Goal: Task Accomplishment & Management: Manage account settings

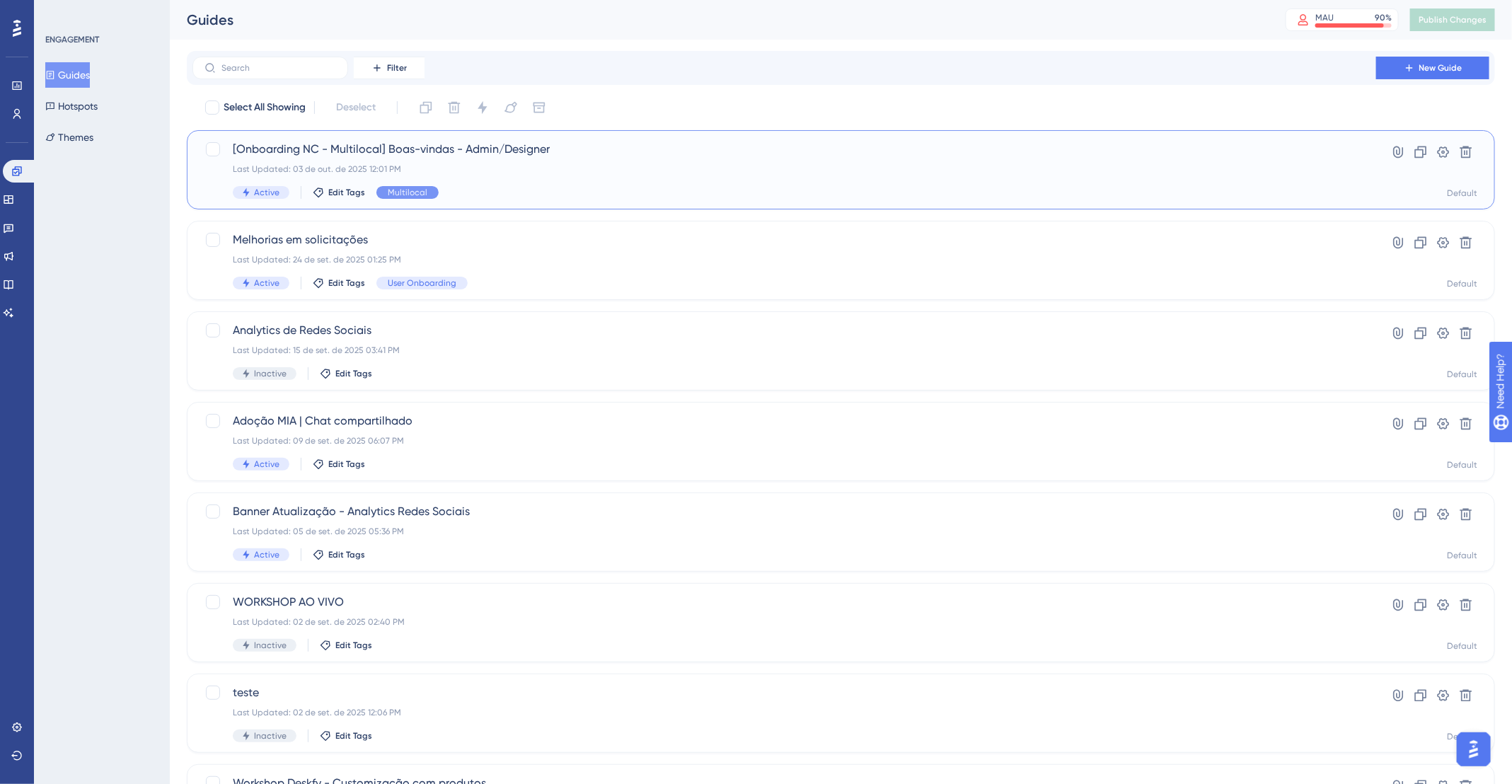
click at [662, 142] on span "[Onboarding NC - Multilocal] Boas-vindas - Admin/Designer" at bounding box center [784, 149] width 1103 height 17
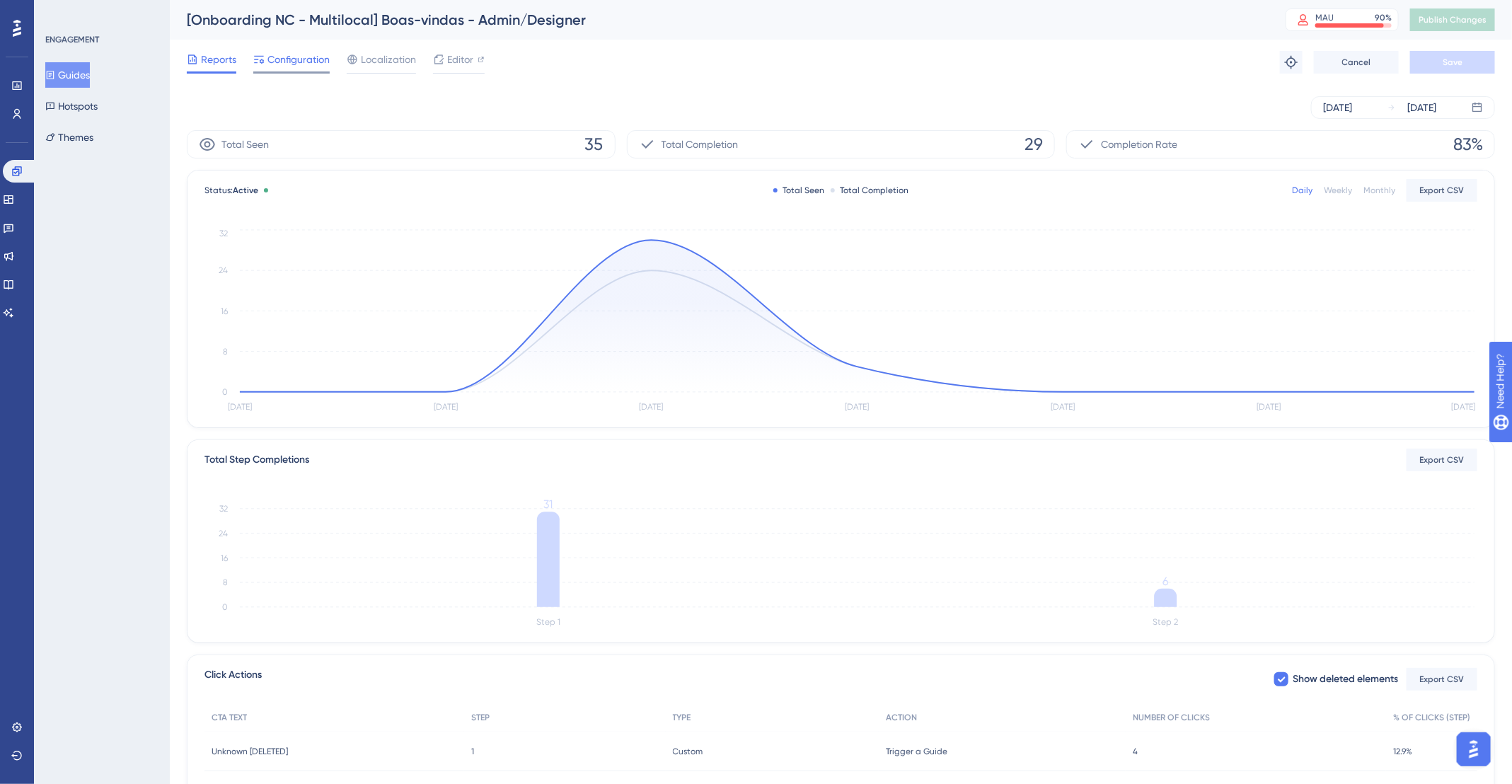
click at [287, 55] on span "Configuration" at bounding box center [298, 59] width 62 height 17
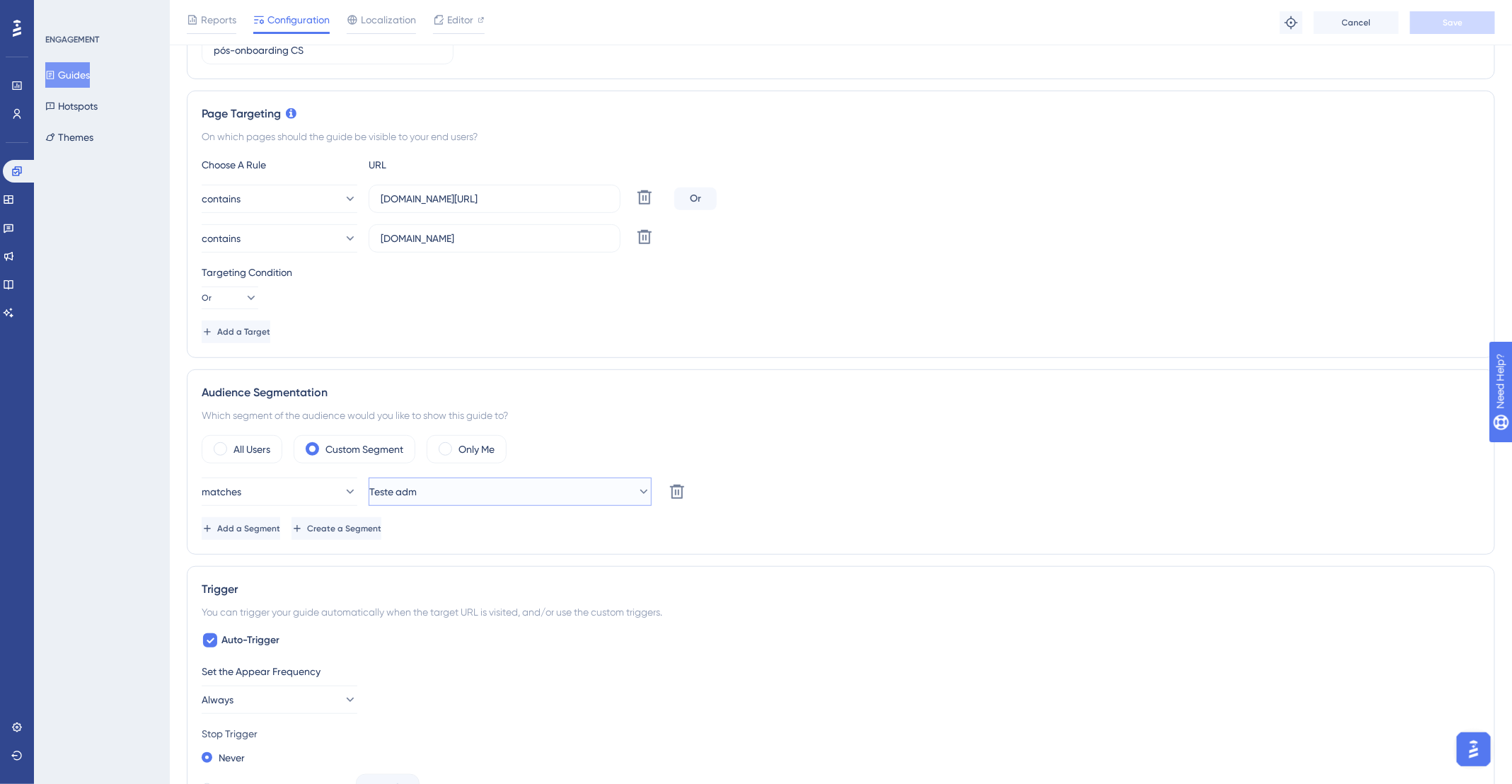
click at [501, 486] on button "Teste adm" at bounding box center [509, 492] width 283 height 29
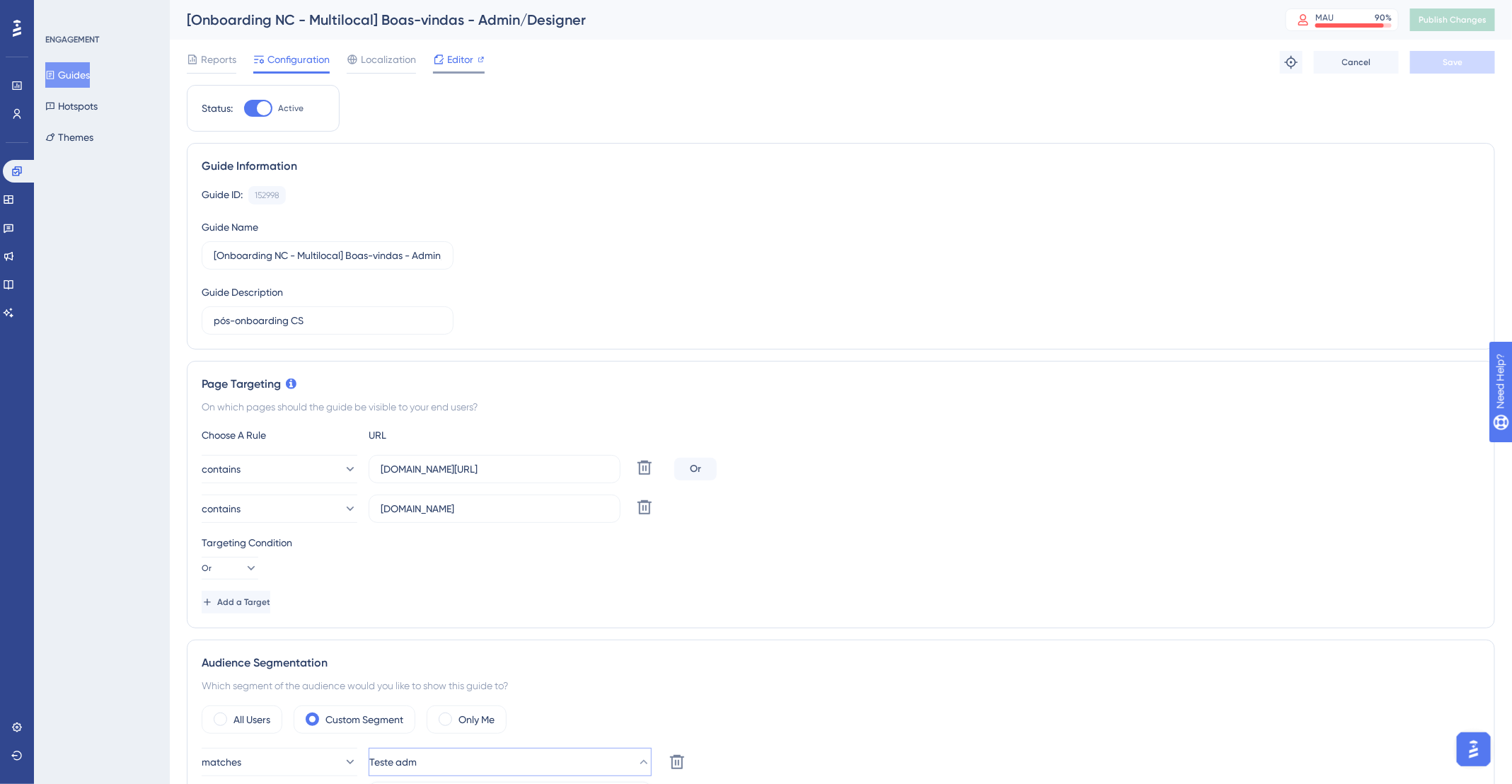
click at [465, 64] on span "Editor" at bounding box center [460, 59] width 26 height 17
click at [20, 111] on icon at bounding box center [17, 114] width 12 height 12
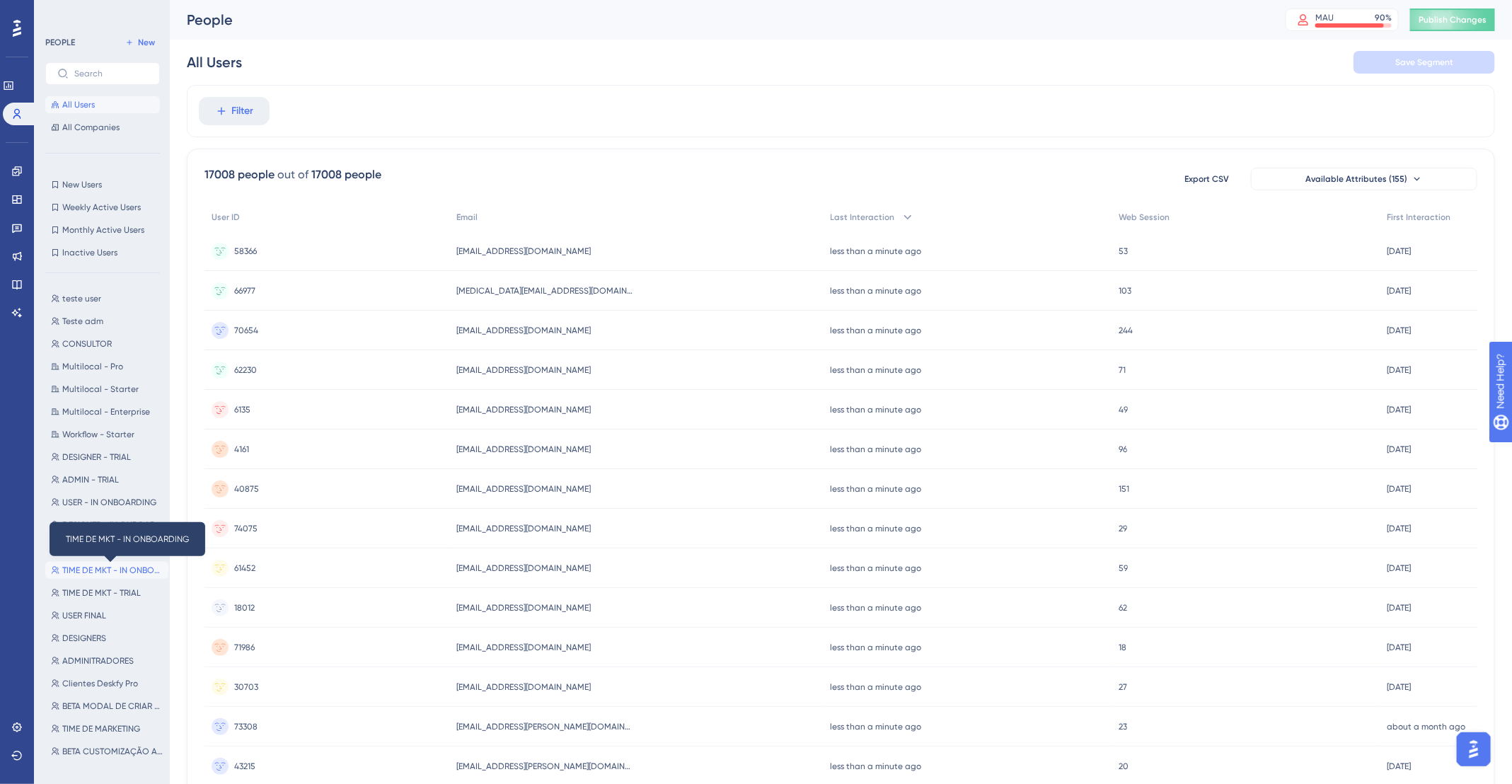
click at [148, 568] on span "TIME DE MKT - IN ONBOARDING" at bounding box center [112, 570] width 101 height 12
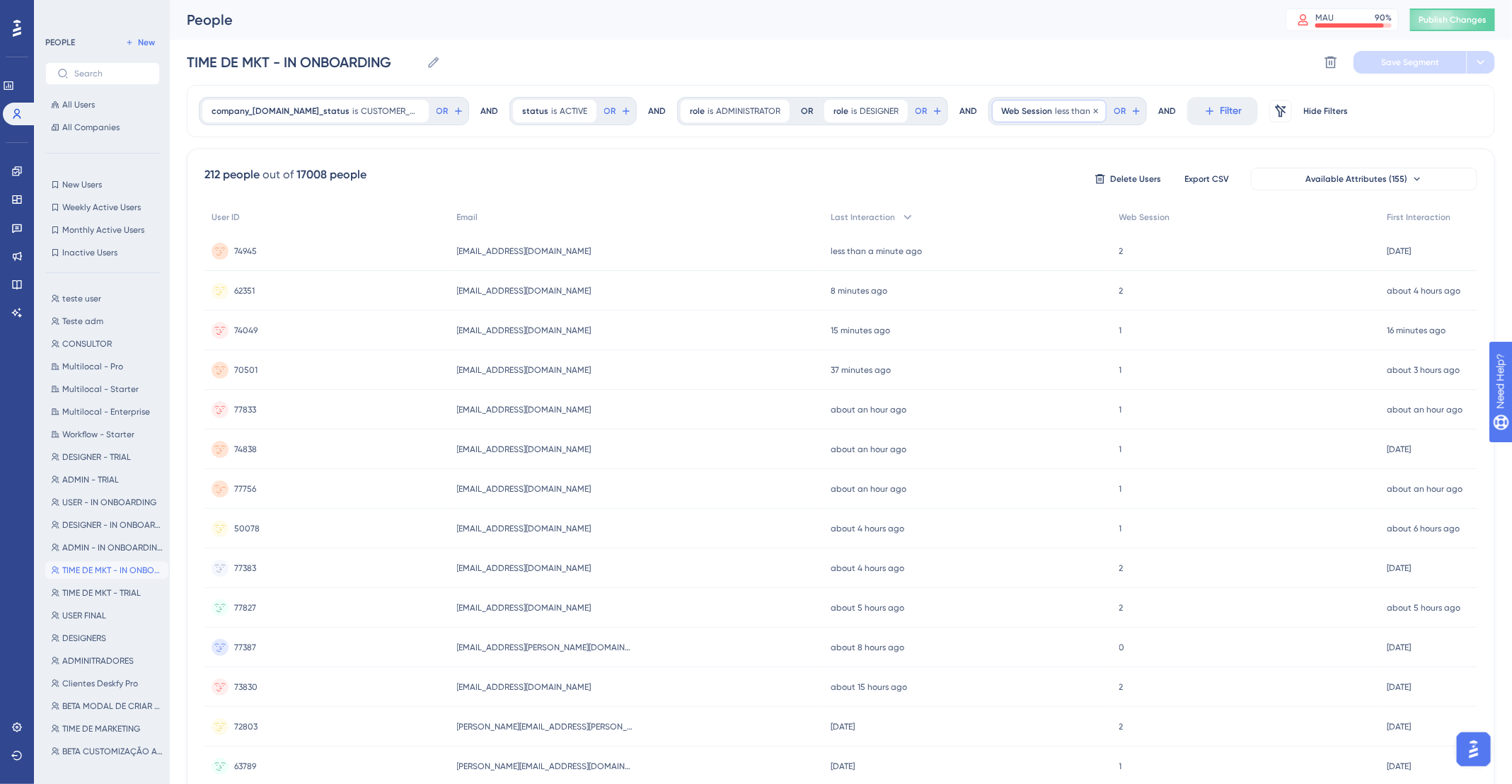
click at [1056, 105] on span "less than" at bounding box center [1073, 110] width 35 height 12
type input "03"
click at [18, 233] on link at bounding box center [17, 227] width 12 height 22
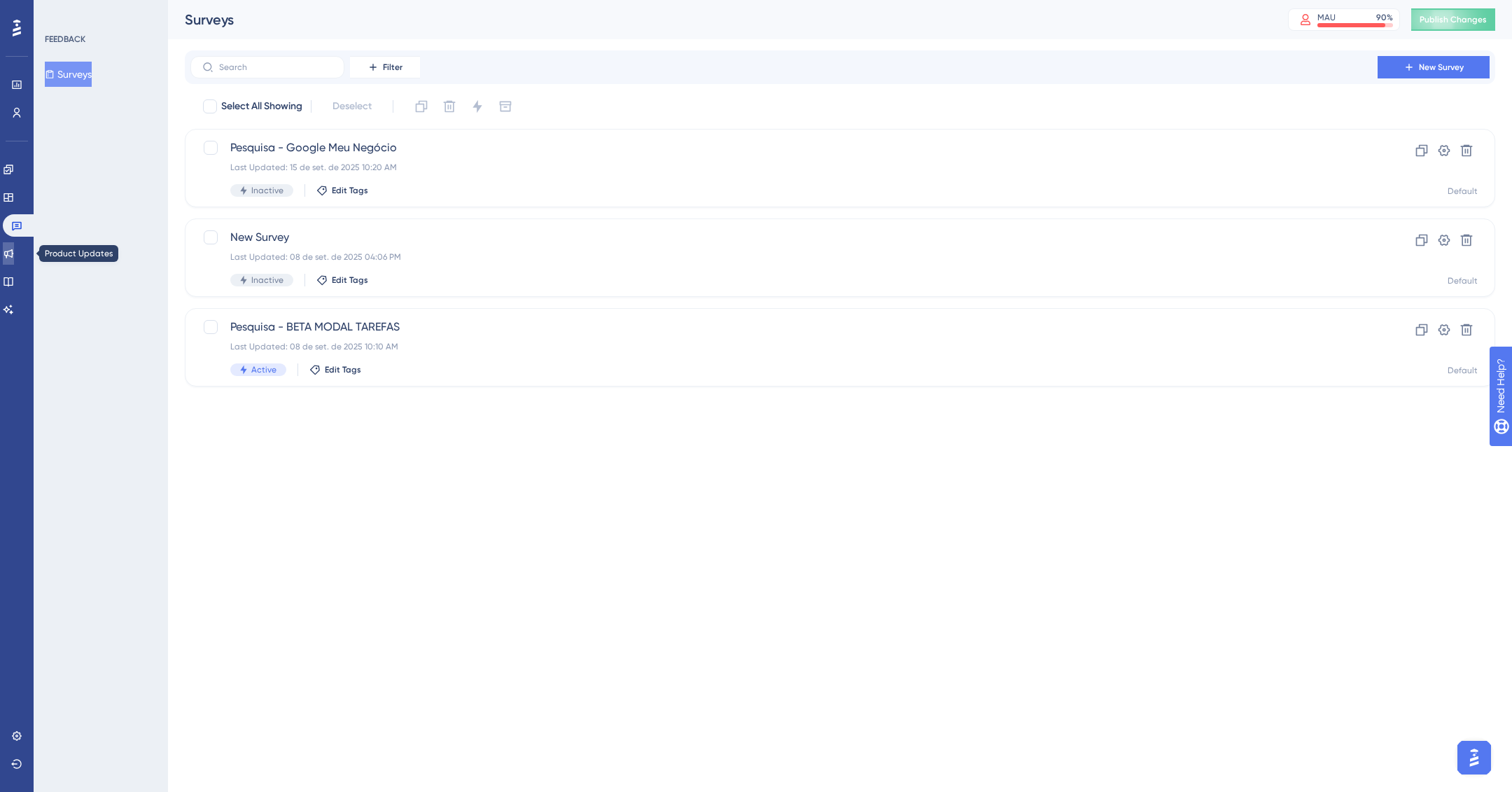
click at [14, 258] on icon at bounding box center [8, 253] width 12 height 12
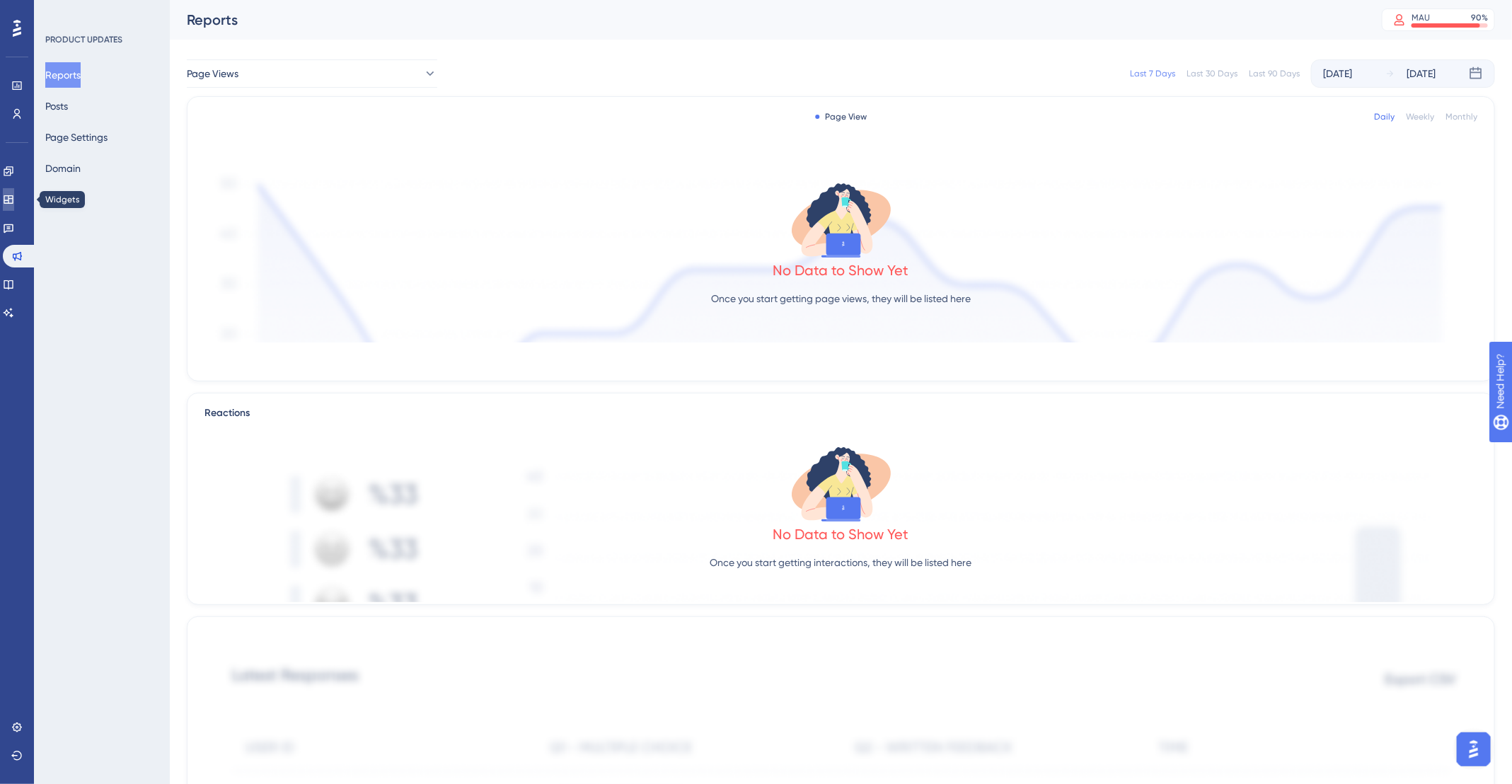
click at [14, 205] on icon at bounding box center [8, 199] width 12 height 12
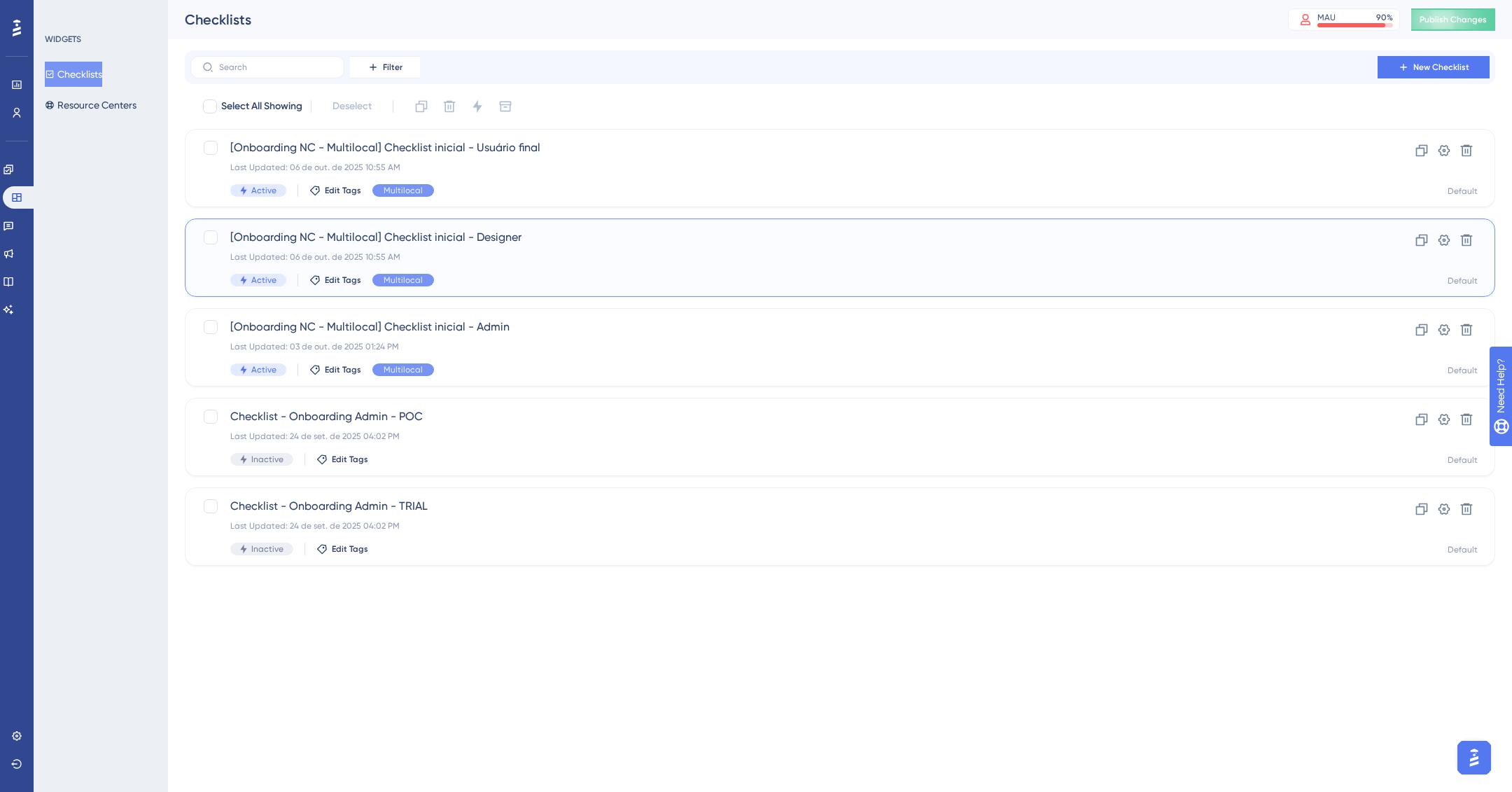
click at [616, 262] on div "Last Updated: 06 de out. de 2025 10:55 AM" at bounding box center [784, 257] width 1107 height 12
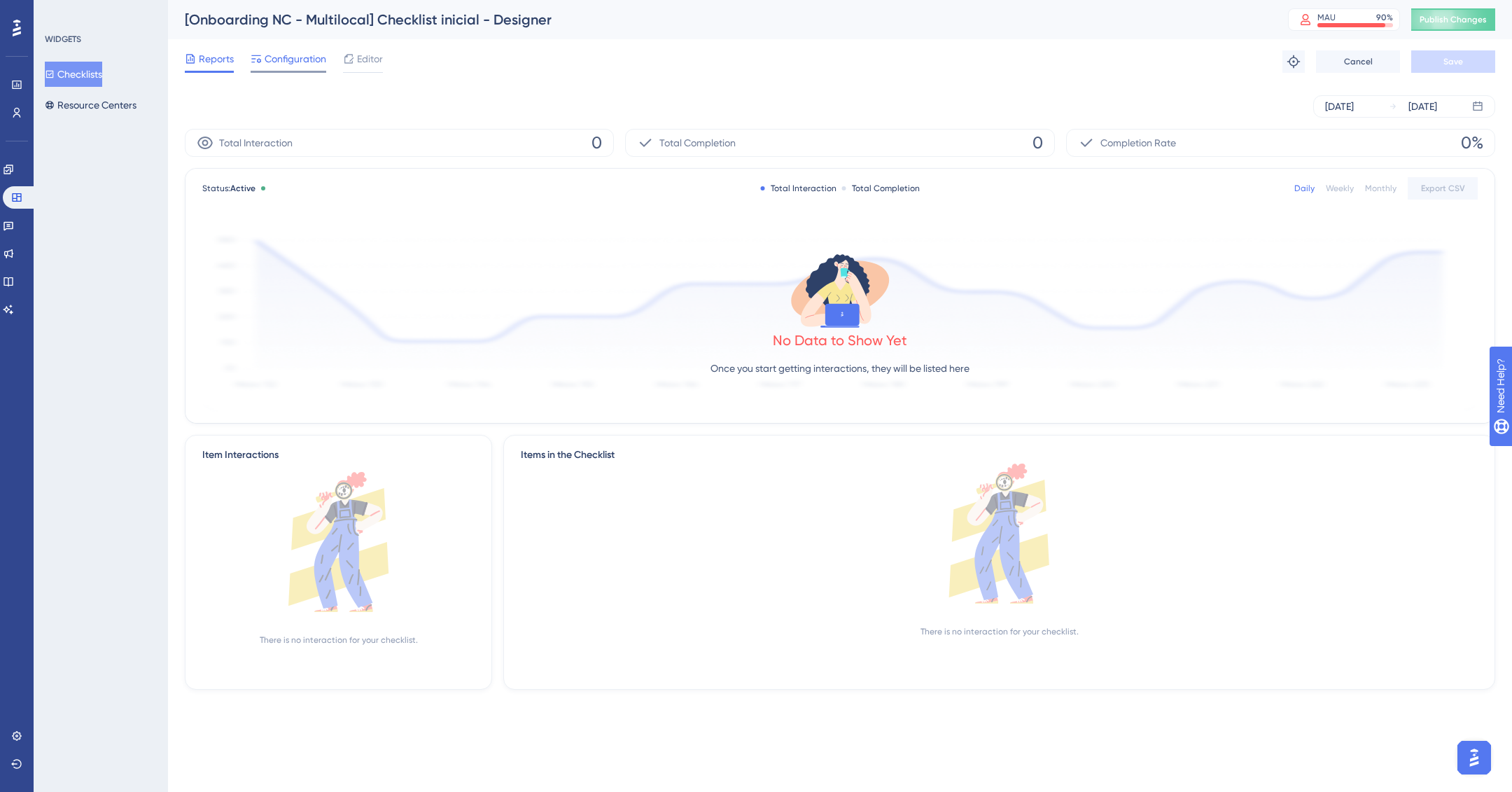
click at [292, 55] on span "Configuration" at bounding box center [295, 59] width 61 height 17
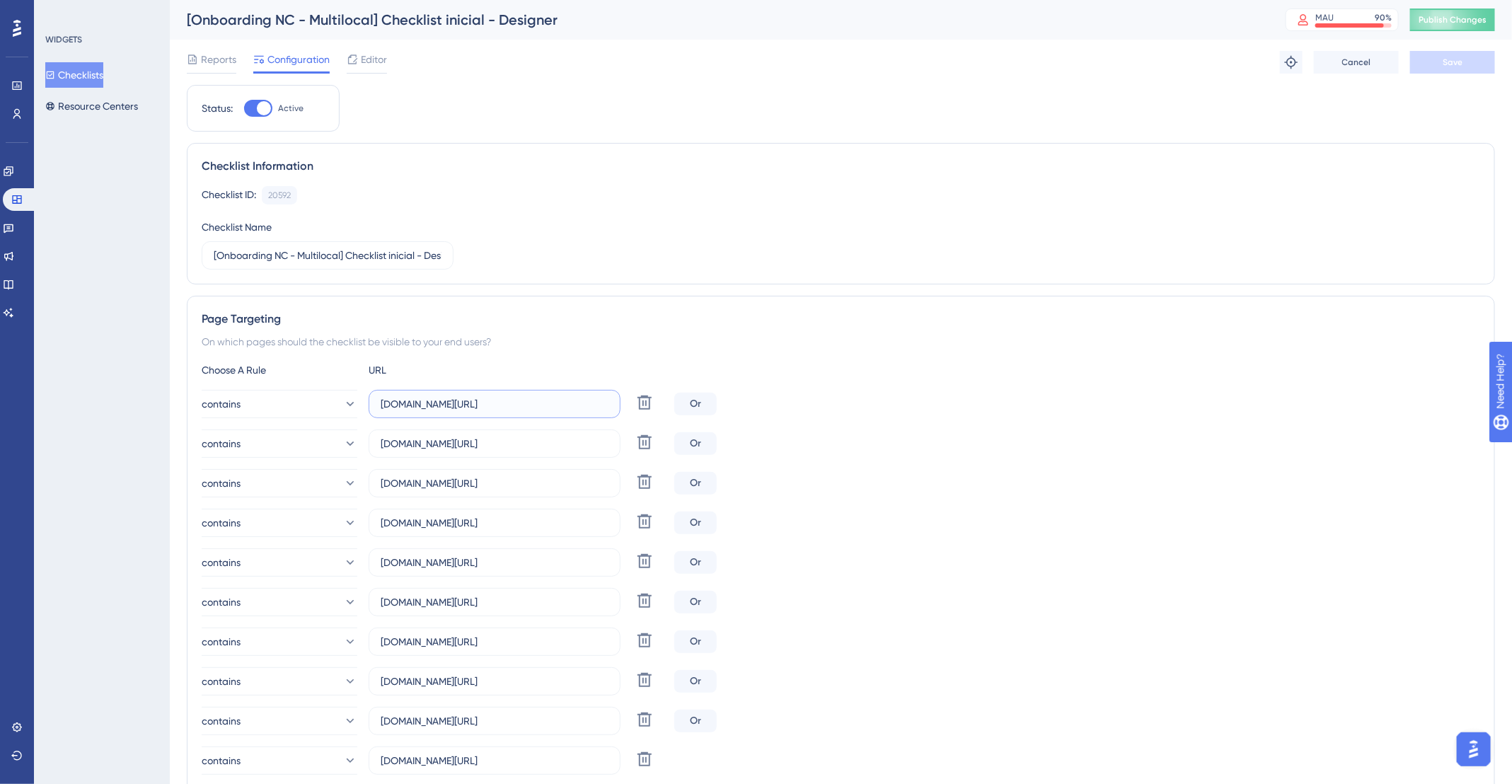
drag, startPoint x: 441, startPoint y: 403, endPoint x: 506, endPoint y: 408, distance: 65.2
click at [506, 408] on input "[DOMAIN_NAME][URL]" at bounding box center [495, 403] width 228 height 15
type input "[DOMAIN_NAME]"
click at [75, 67] on button "Checklists" at bounding box center [74, 75] width 58 height 25
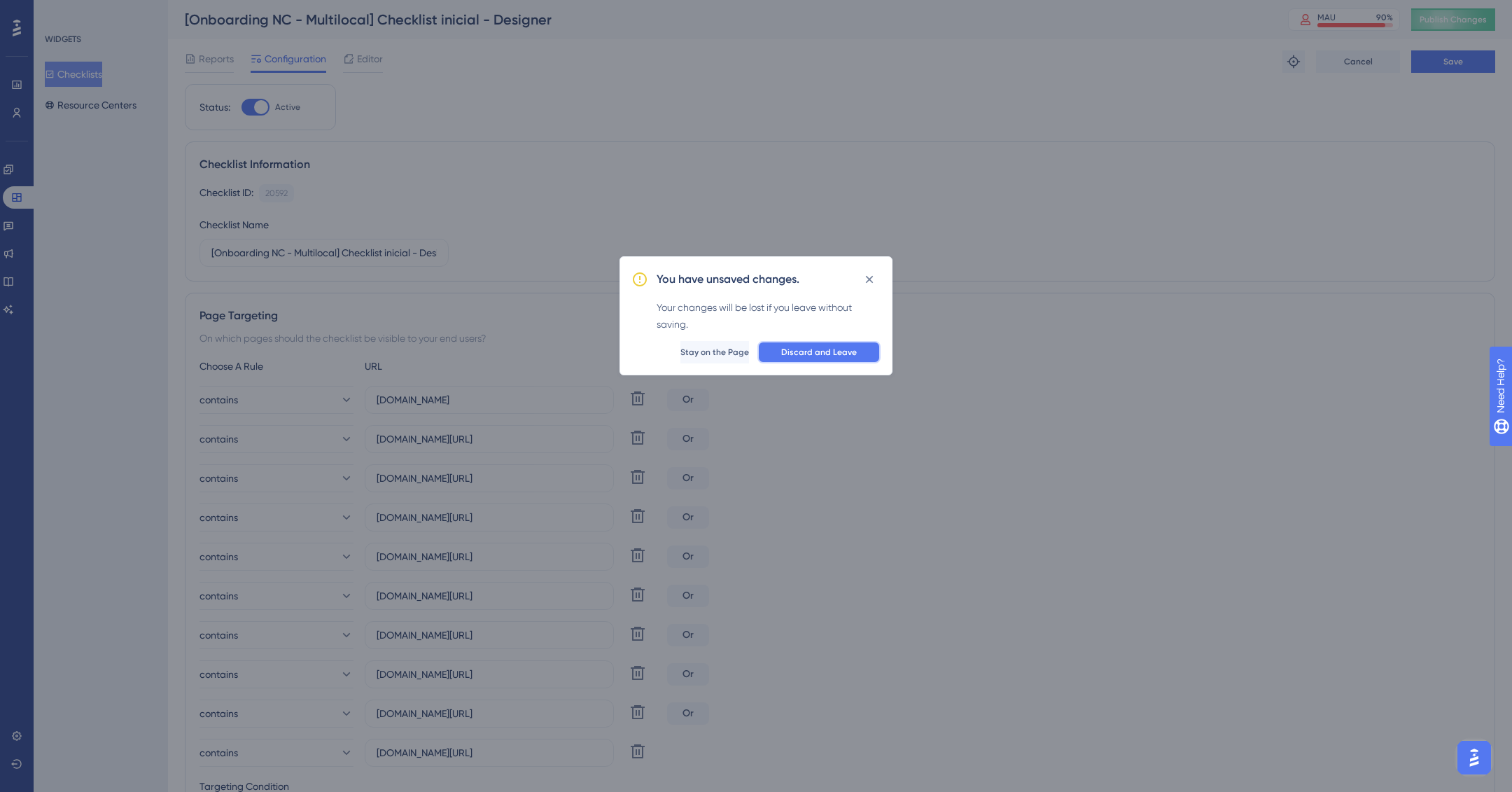
click at [800, 360] on button "Discard and Leave" at bounding box center [818, 352] width 123 height 22
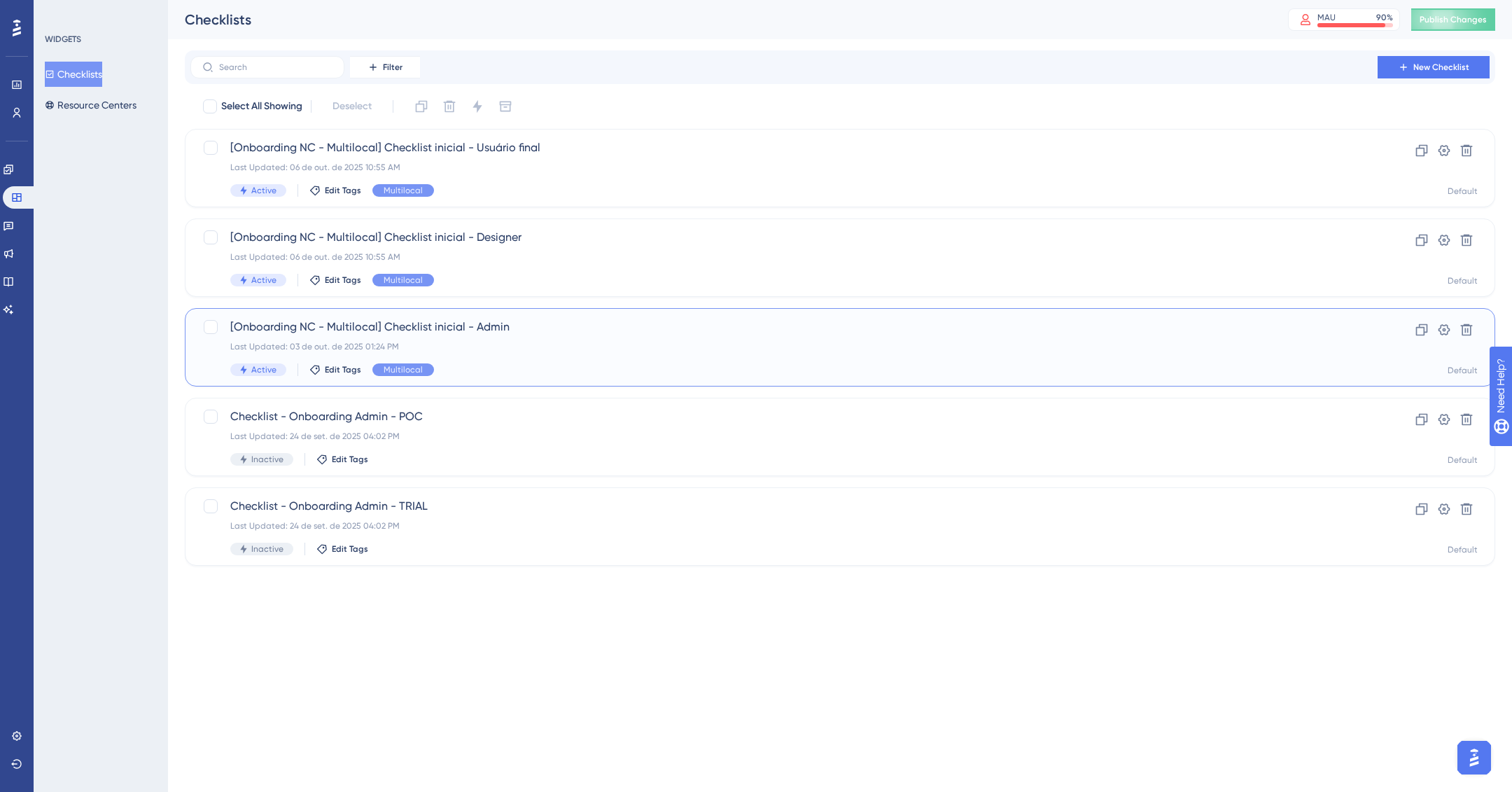
click at [623, 342] on div "Last Updated: 03 de out. de 2025 01:24 PM" at bounding box center [784, 347] width 1107 height 12
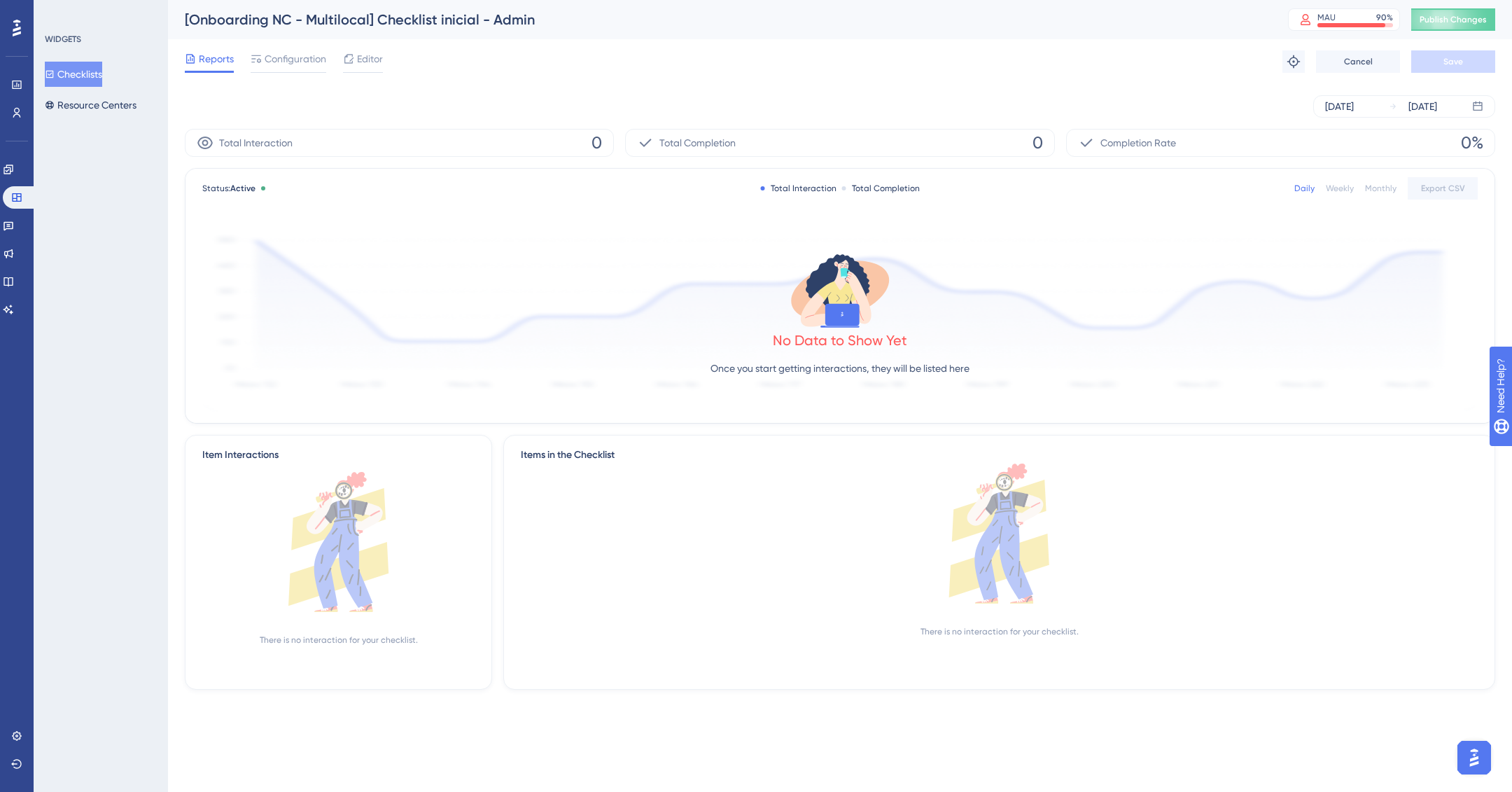
click at [282, 48] on div "Reports Configuration Editor Troubleshoot Cancel Save" at bounding box center [840, 61] width 1310 height 44
click at [290, 55] on span "Configuration" at bounding box center [295, 59] width 61 height 17
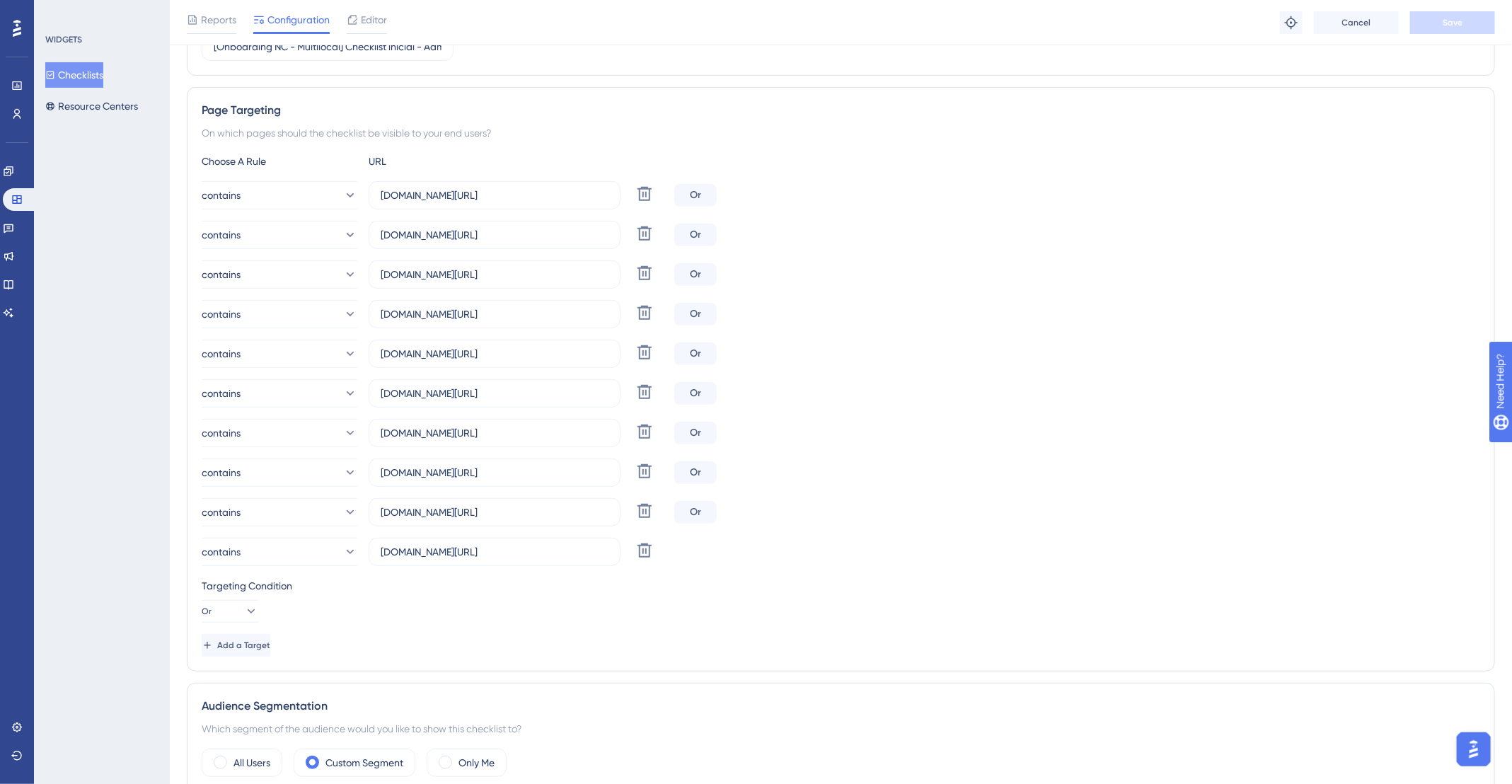
scroll to position [428, 0]
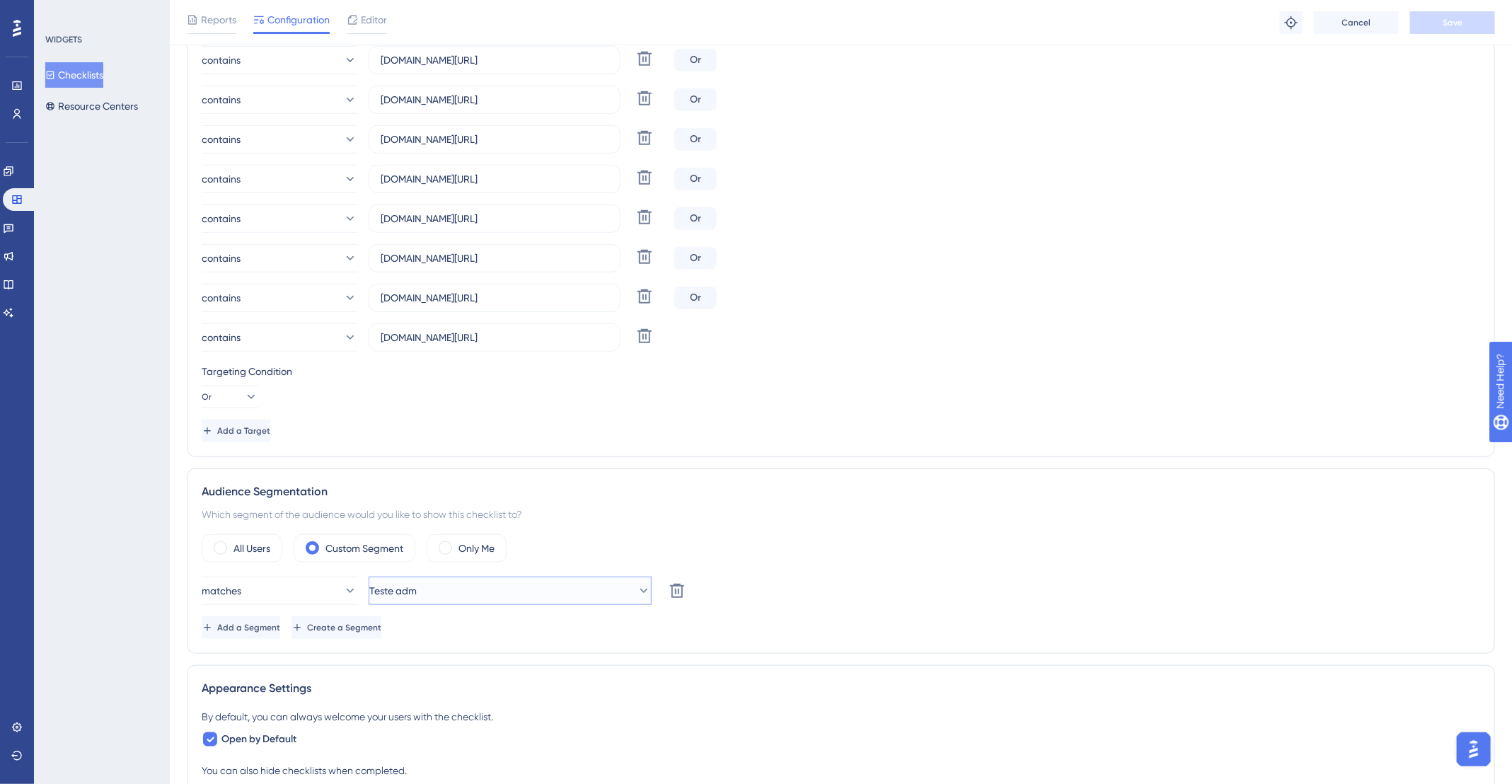
click at [417, 582] on span "Teste adm" at bounding box center [393, 590] width 48 height 17
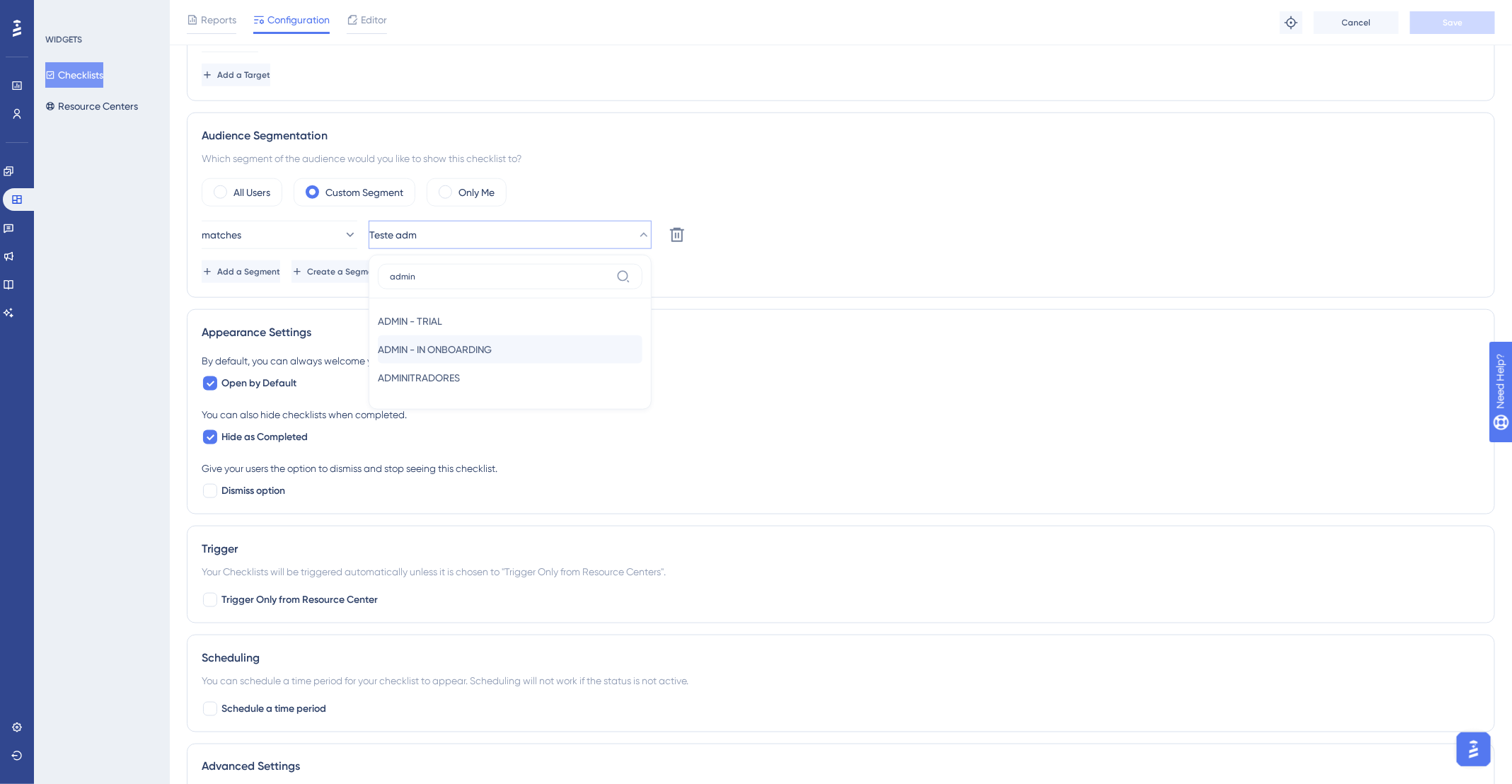
type input "admin"
click at [507, 338] on div "ADMIN - IN ONBOARDING ADMIN - IN ONBOARDING" at bounding box center [510, 349] width 265 height 29
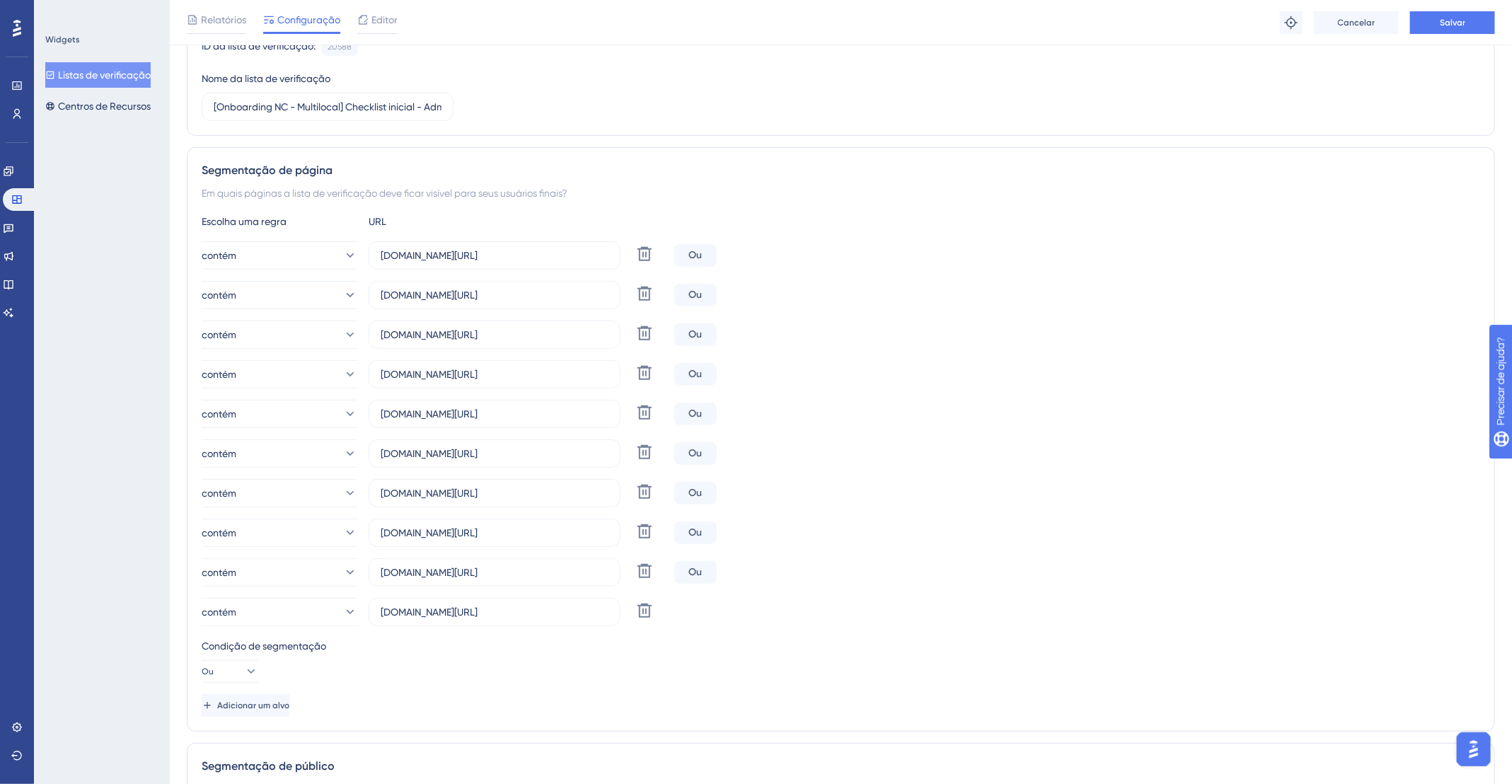
scroll to position [0, 0]
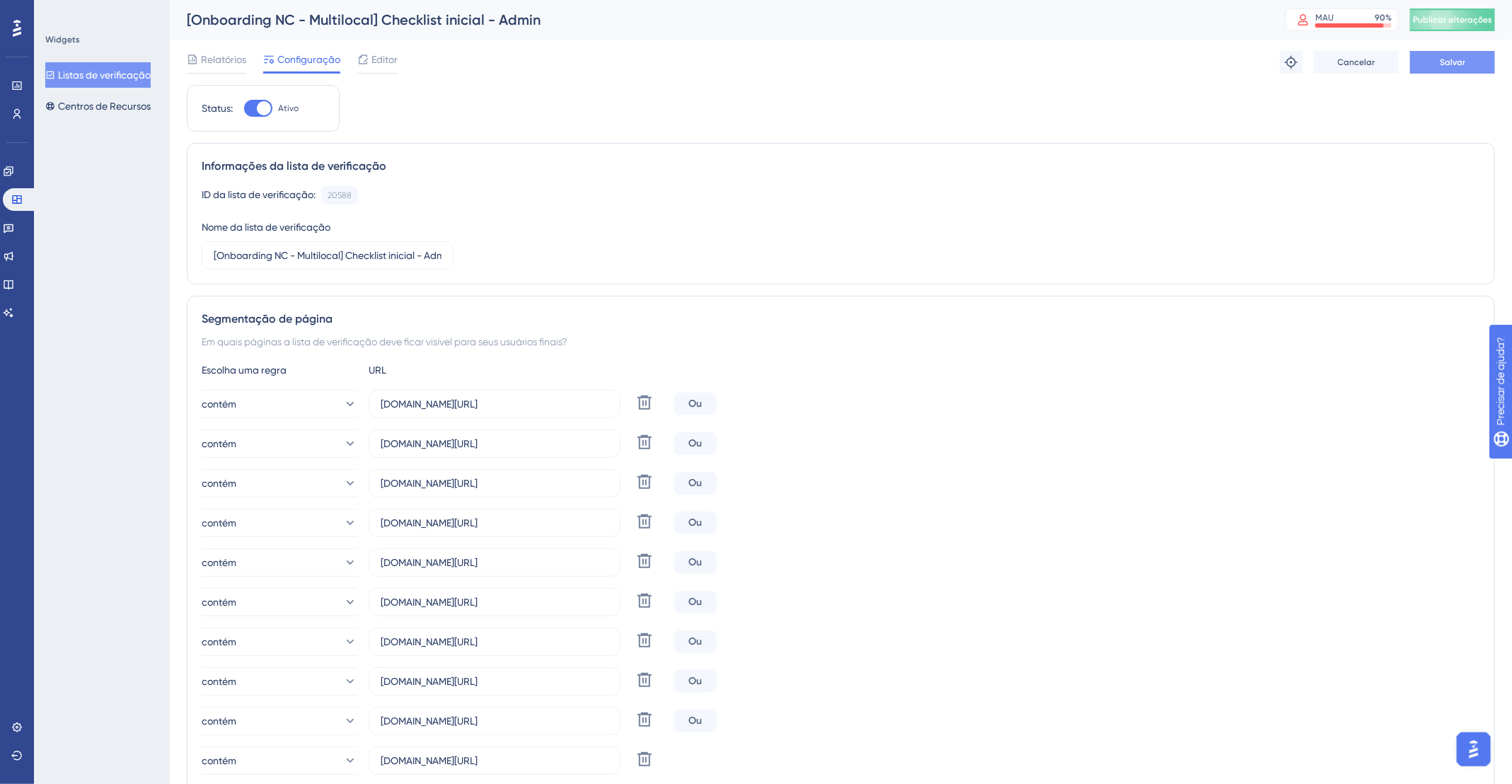
click at [1448, 64] on font "Salvar" at bounding box center [1453, 62] width 25 height 10
click at [1445, 18] on font "Publicar alterações" at bounding box center [1453, 20] width 79 height 10
click at [111, 65] on button "Listas de verificação" at bounding box center [97, 75] width 105 height 25
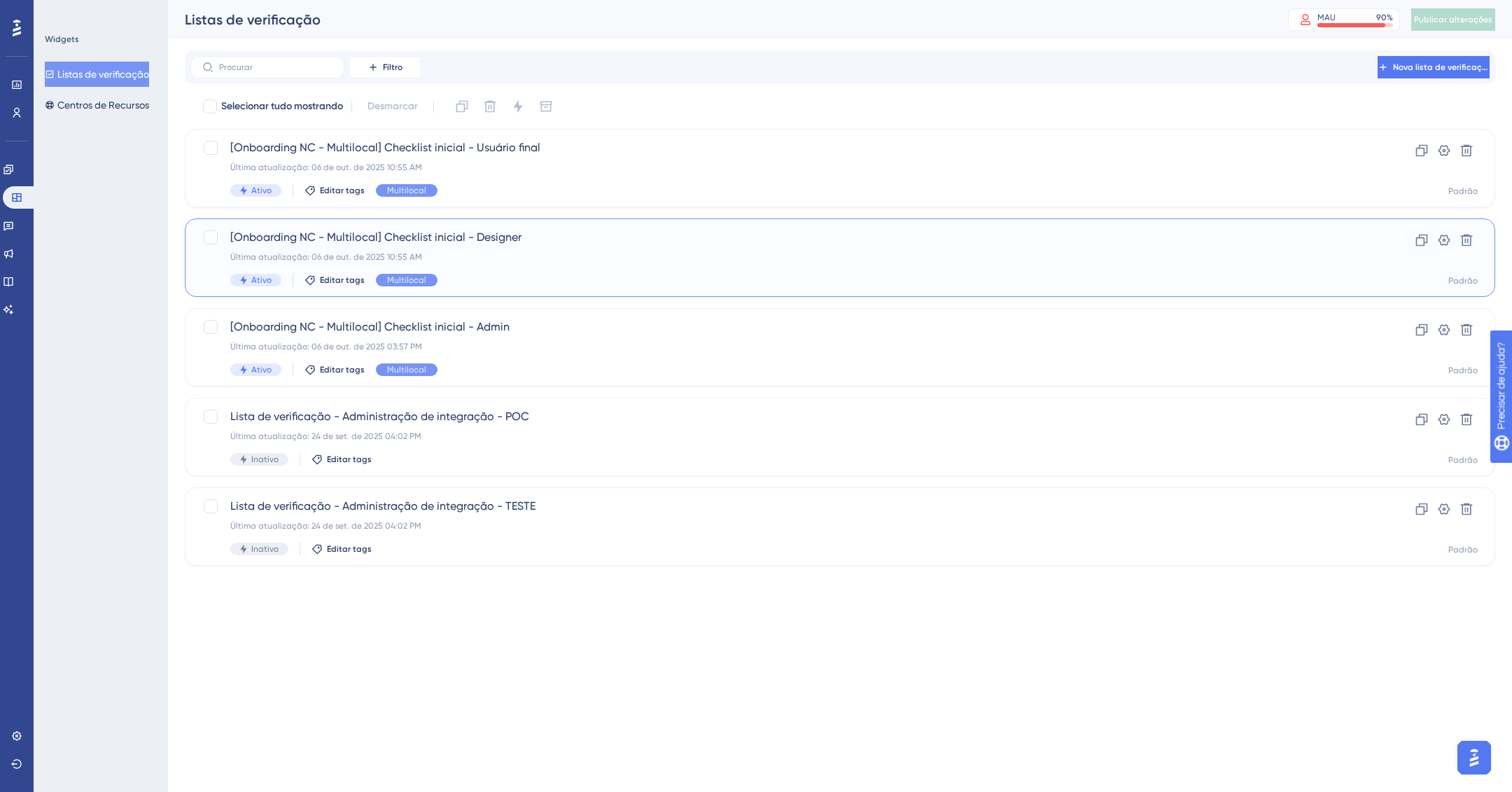
click at [553, 238] on span "[Onboarding NC - Multilocal] Checklist inicial - Designer" at bounding box center [784, 237] width 1107 height 17
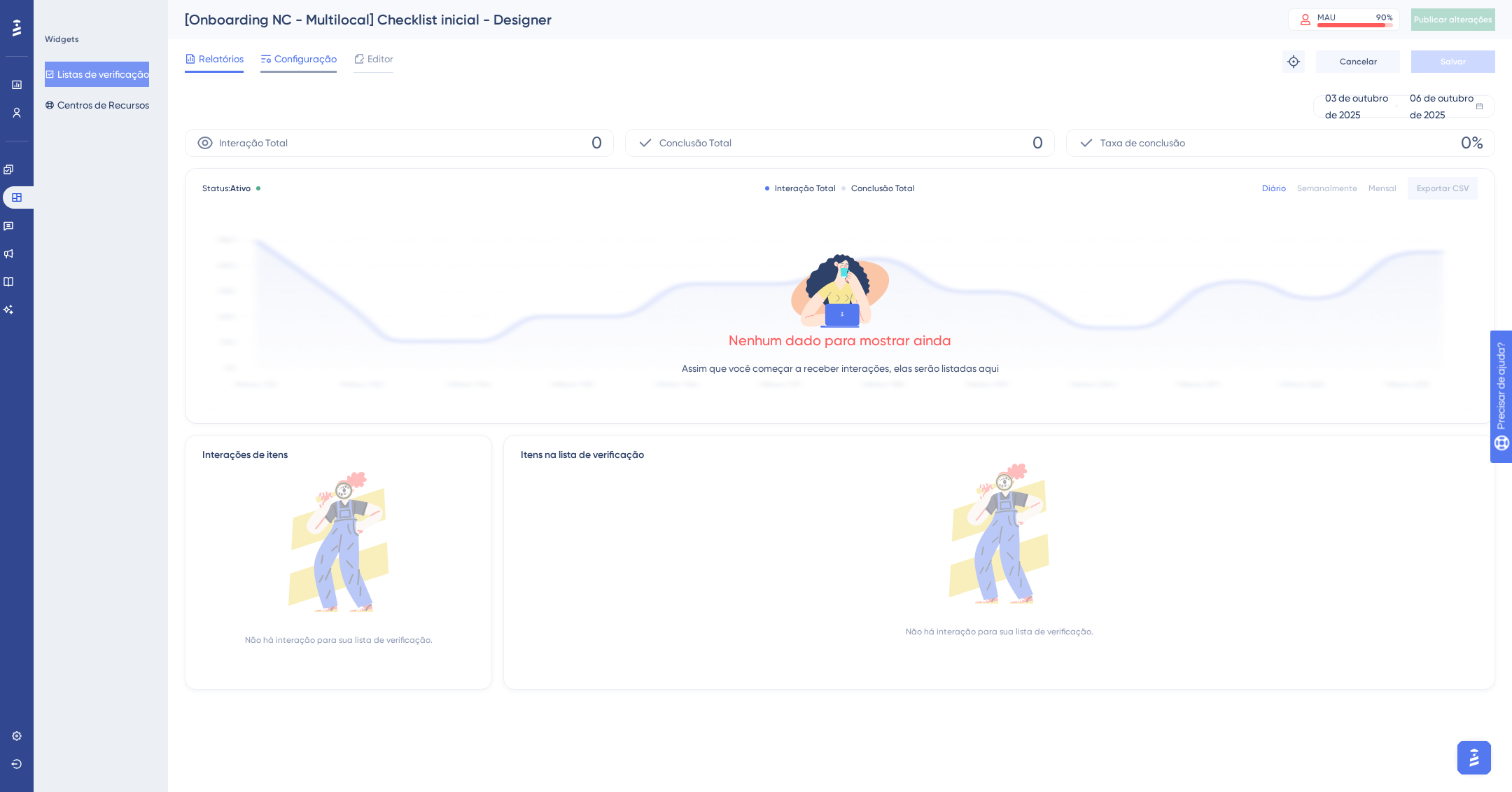
click at [285, 58] on font "Configuração" at bounding box center [306, 59] width 62 height 12
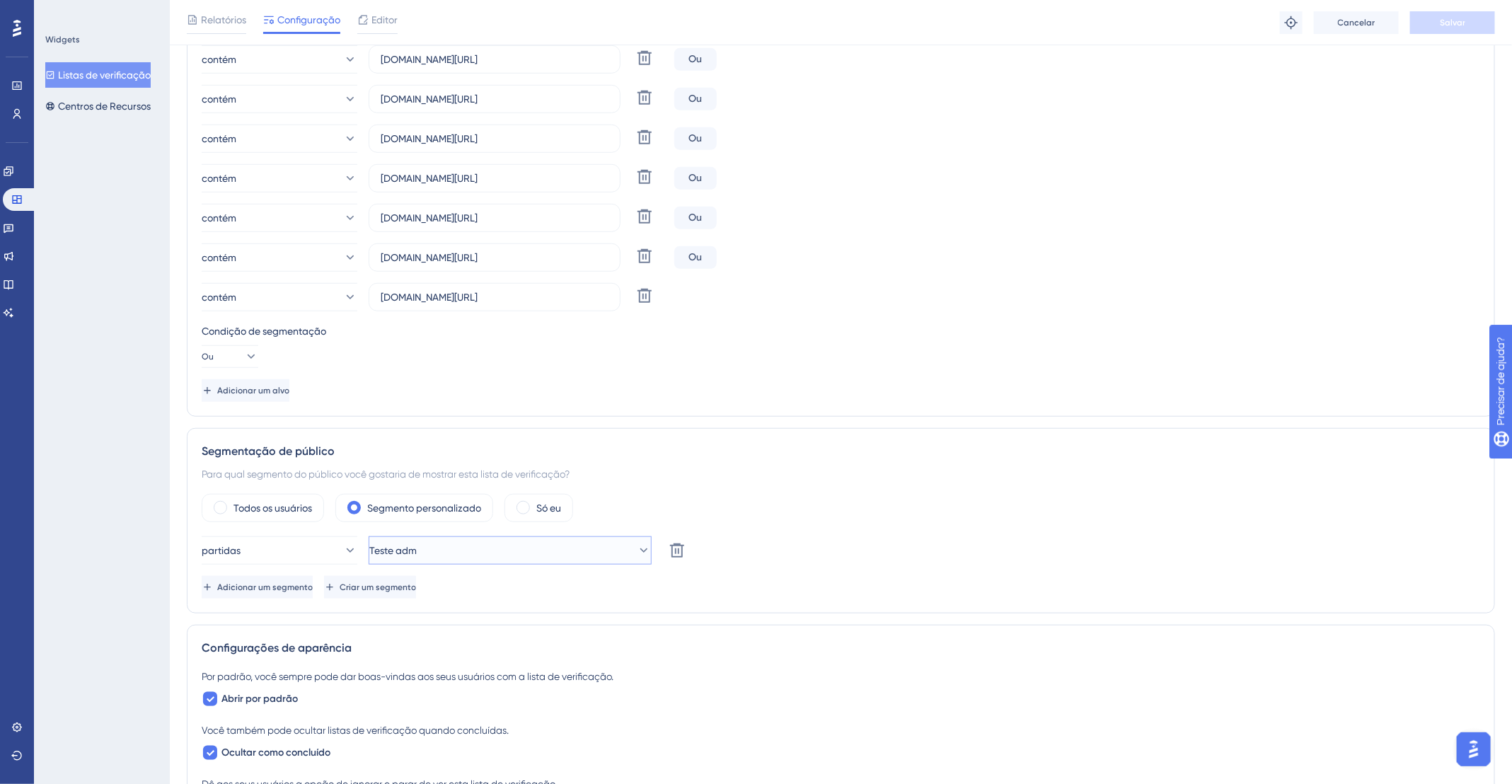
click at [485, 547] on button "Teste adm" at bounding box center [509, 551] width 283 height 29
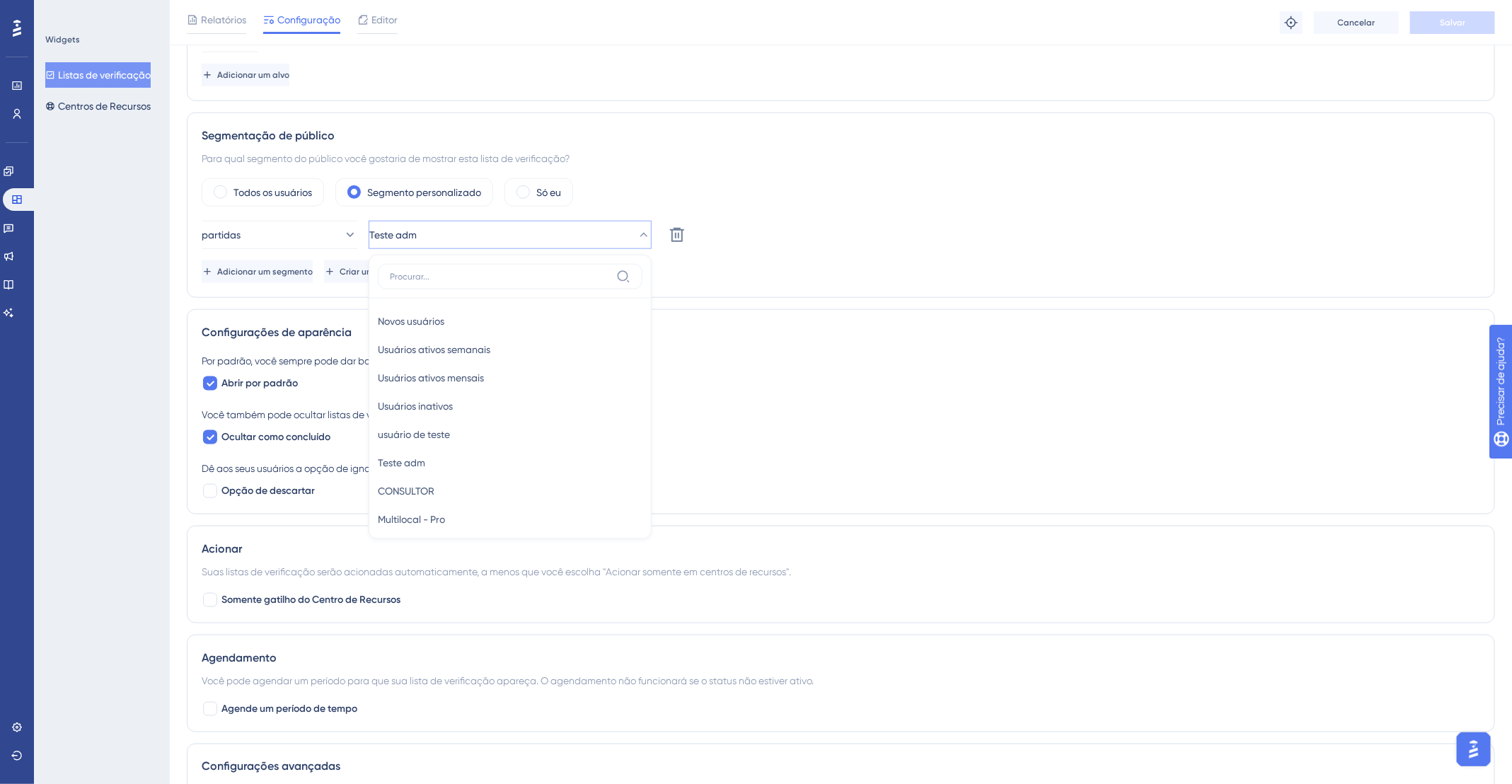
click at [456, 277] on input at bounding box center [500, 277] width 221 height 12
type input "des"
click at [512, 341] on span "DESIGNER - EM ONBOARDING" at bounding box center [445, 349] width 134 height 17
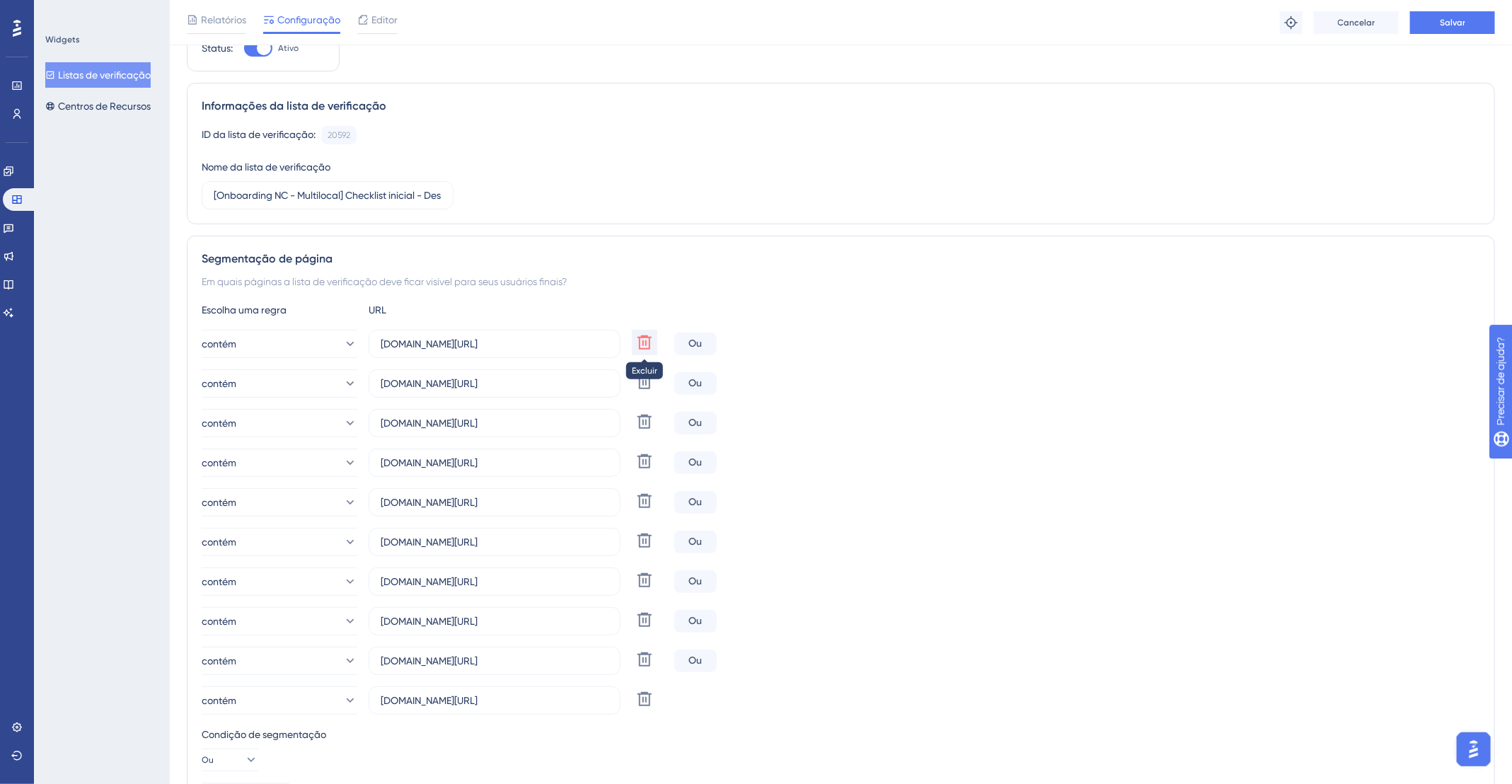
scroll to position [52, 0]
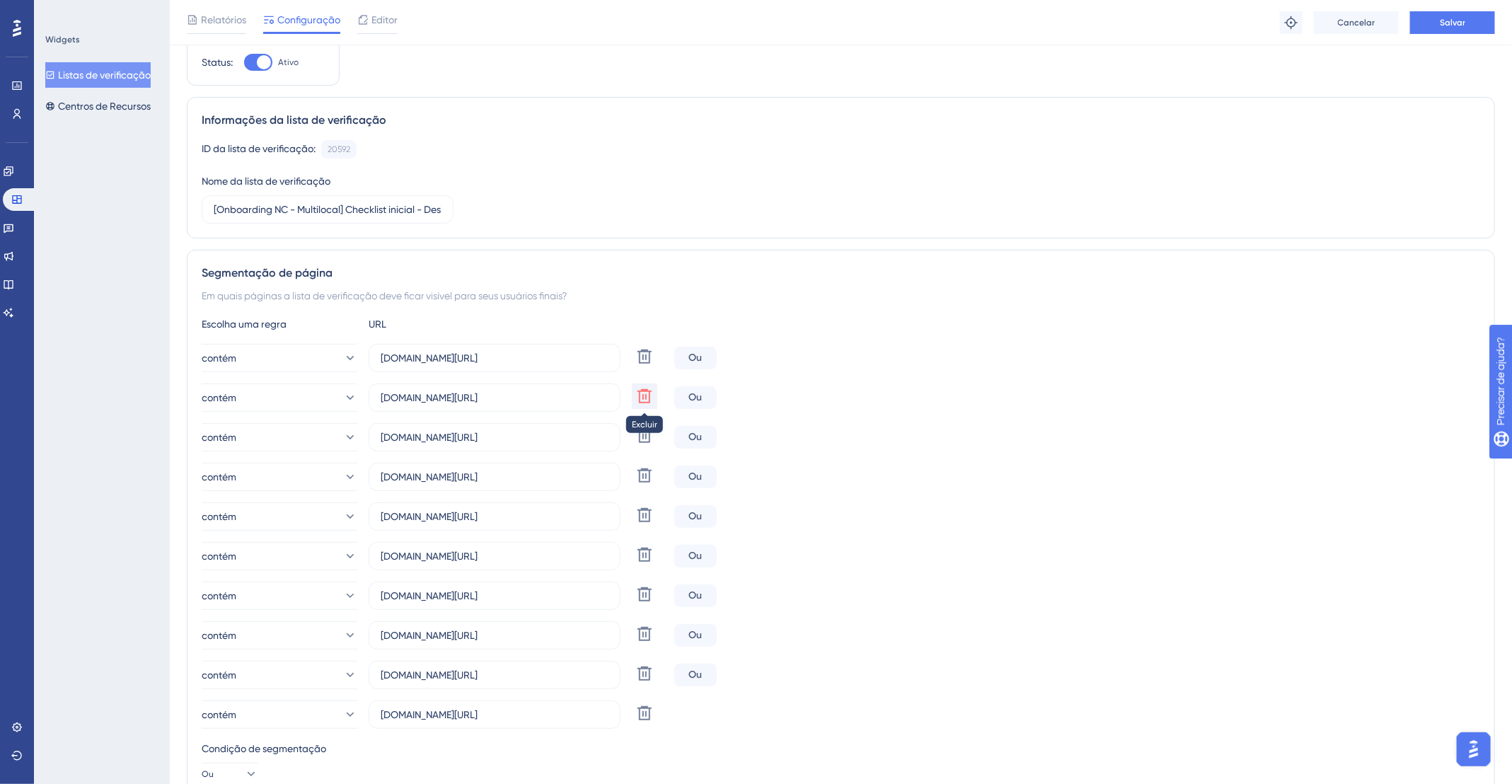
click at [650, 392] on icon at bounding box center [645, 396] width 14 height 14
type input "app.deskfy.io/arts/templates"
type input "app.deskfy.io/workflow/home"
type input "app.deskfy.io/posts"
type input "app.deskfy.io/audits/list"
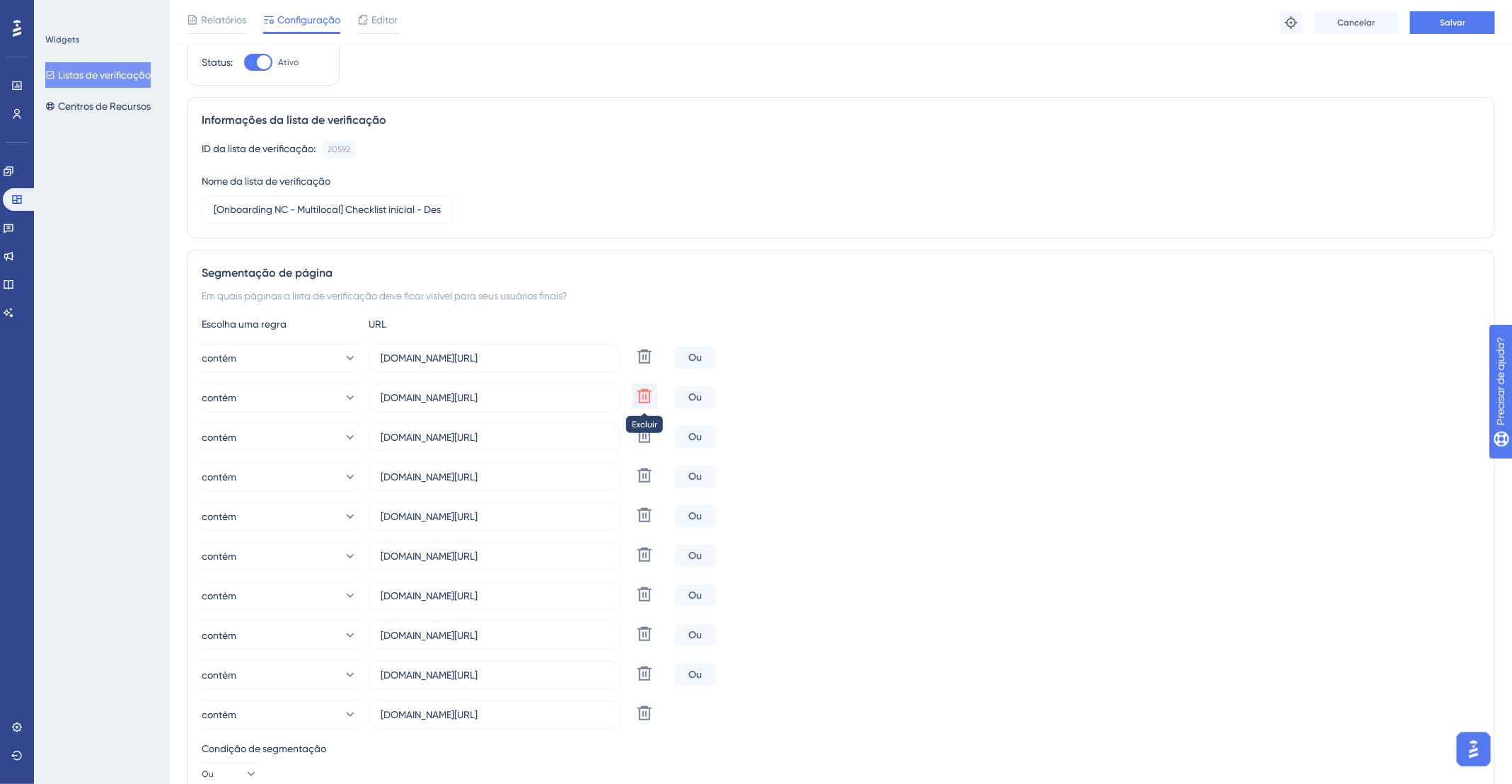
type input "app.deskfy.io/repository/recents"
type input "app.deskfy.io/brand"
type input "app.deskfy.io/analytics/overview"
type input "app.deskfy.io/calendar"
click at [652, 636] on icon at bounding box center [644, 633] width 17 height 17
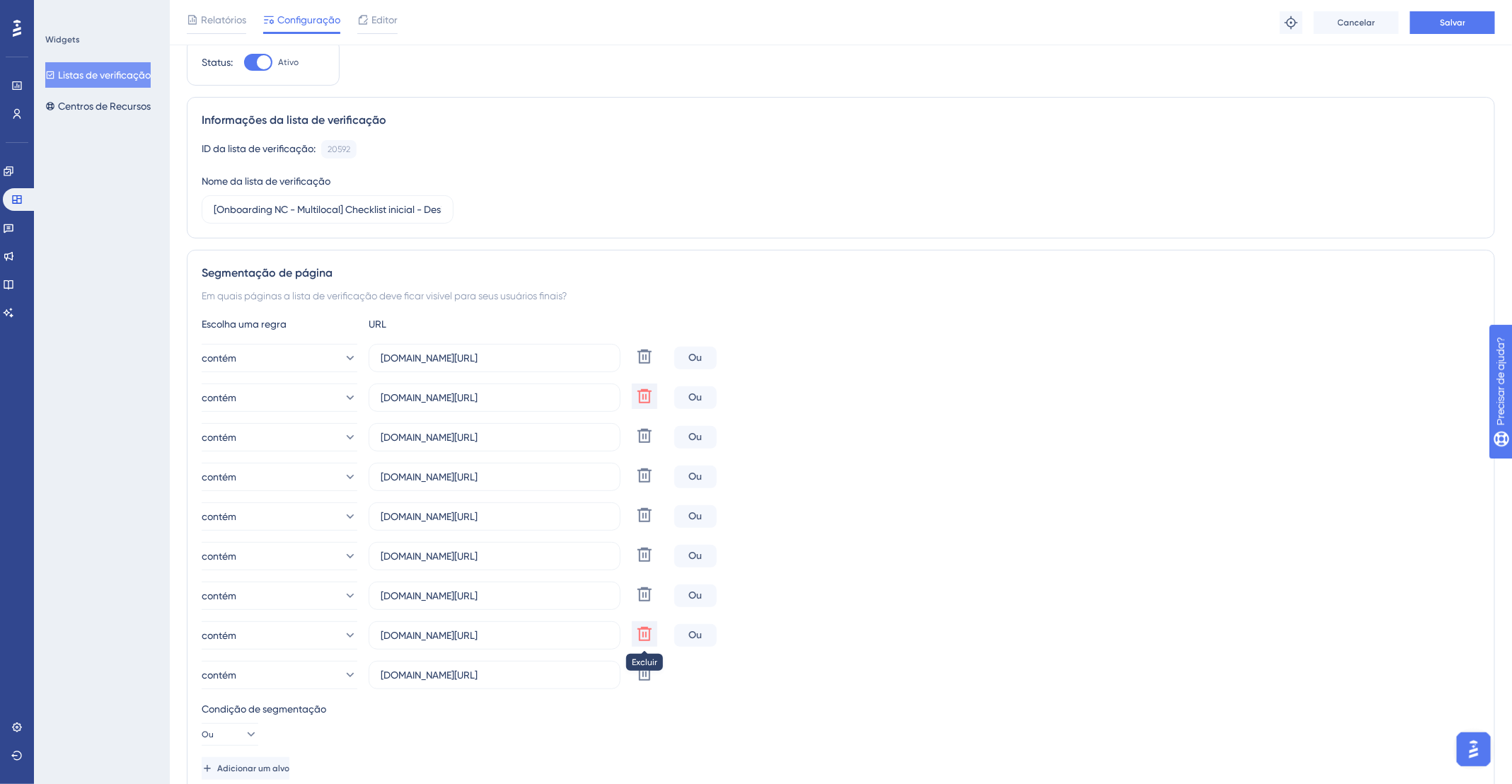
type input "app.deskfy.io/calendar"
click at [1436, 20] on button "Salvar" at bounding box center [1453, 22] width 85 height 22
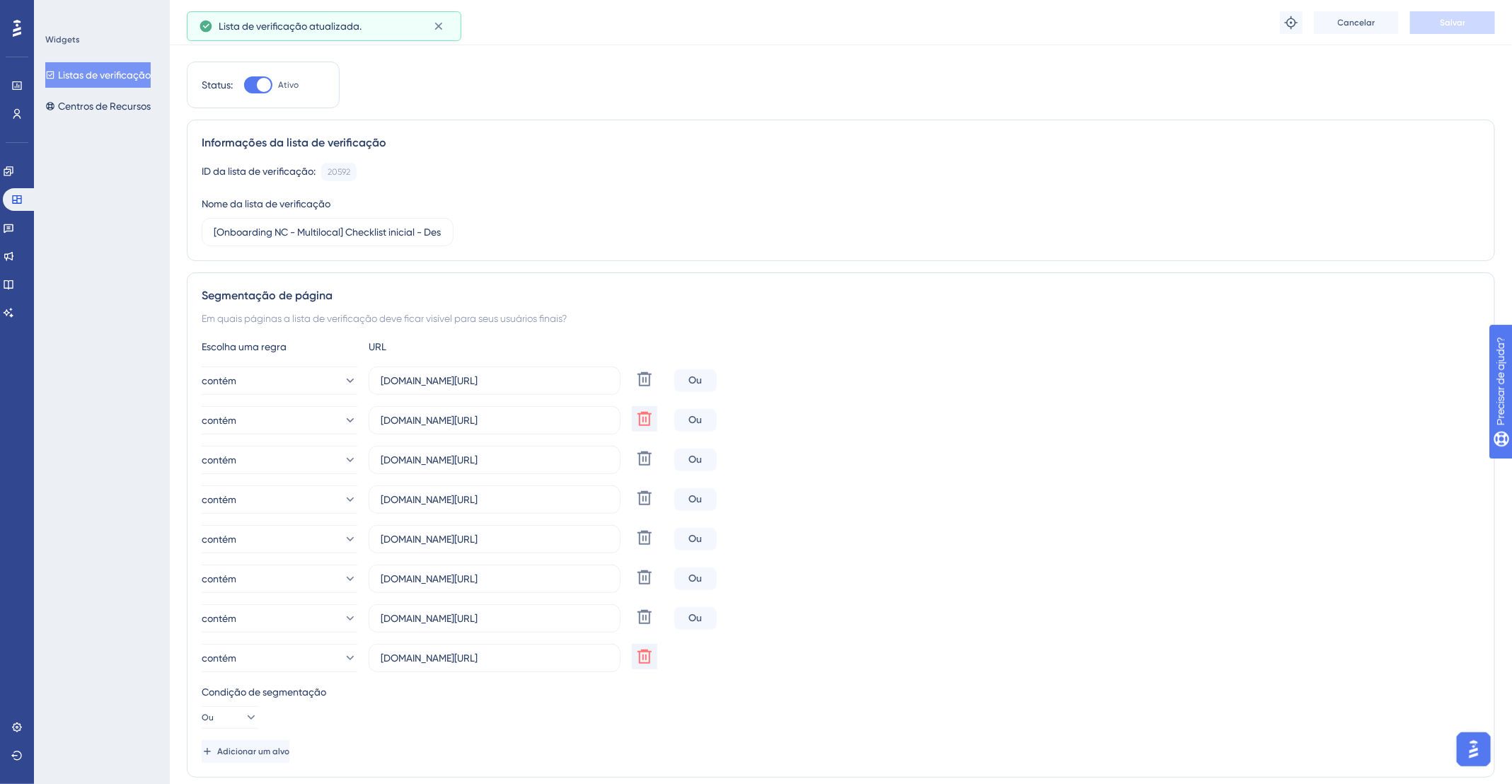
scroll to position [0, 0]
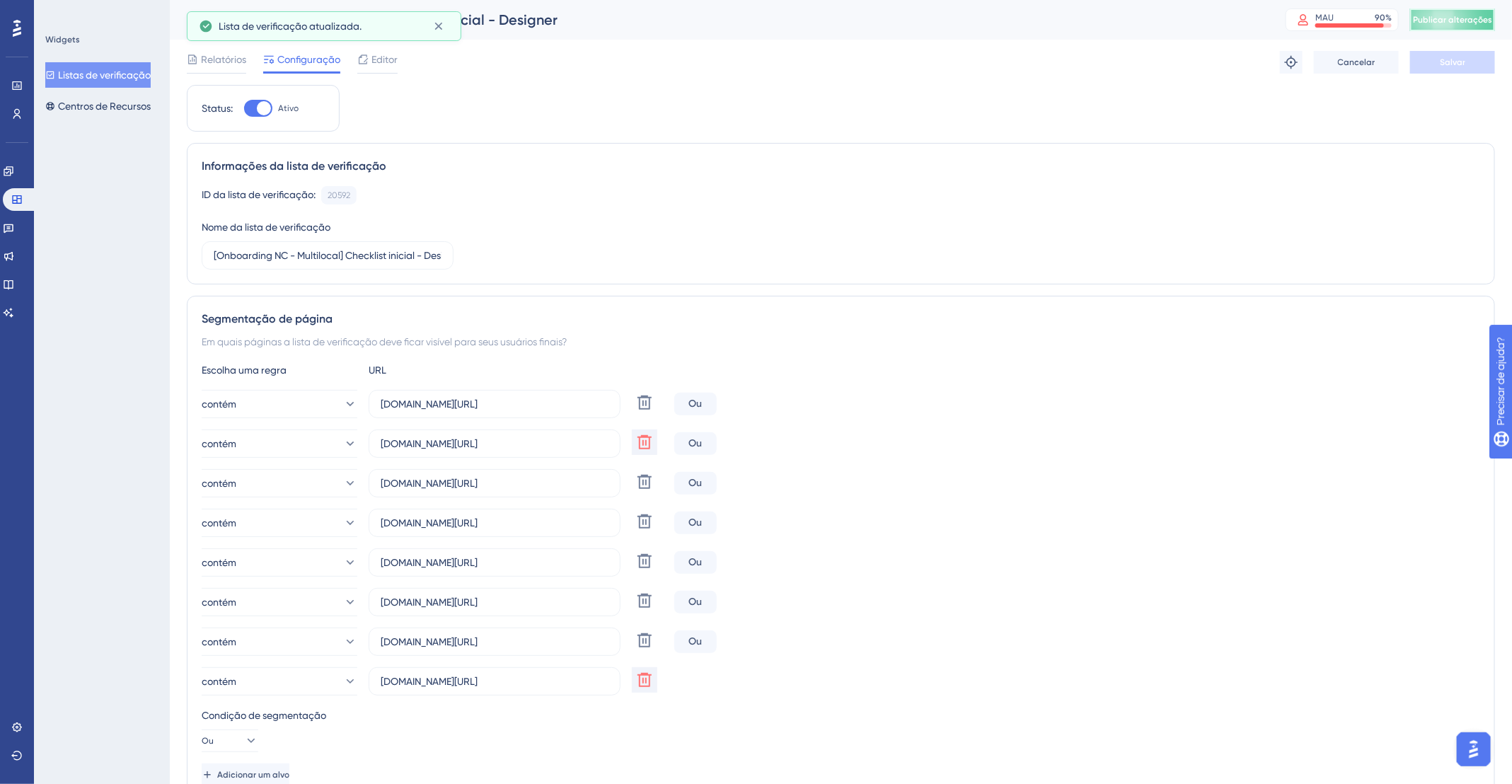
click at [1469, 22] on font "Publicar alterações" at bounding box center [1453, 20] width 79 height 10
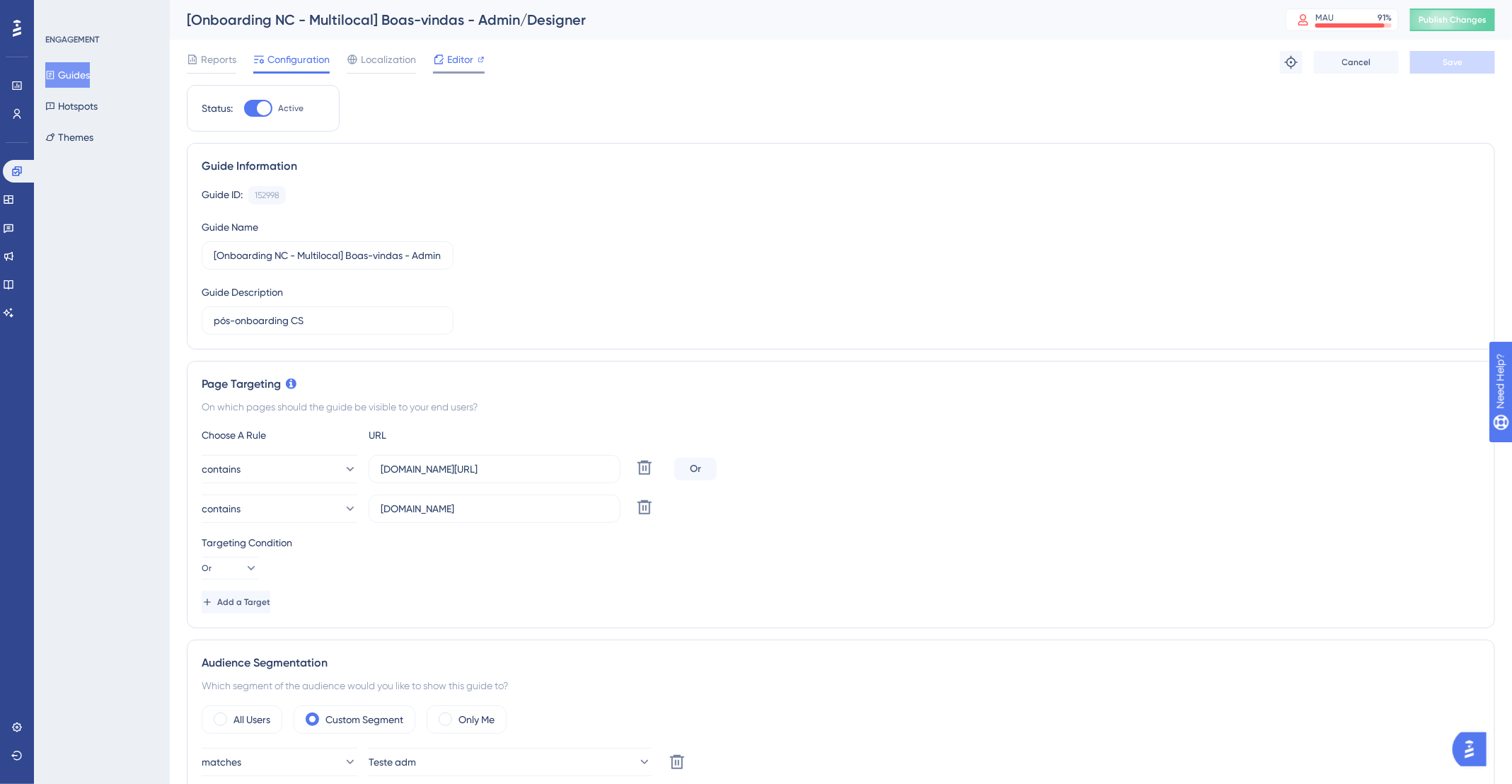
click at [464, 56] on span "Editor" at bounding box center [460, 59] width 26 height 17
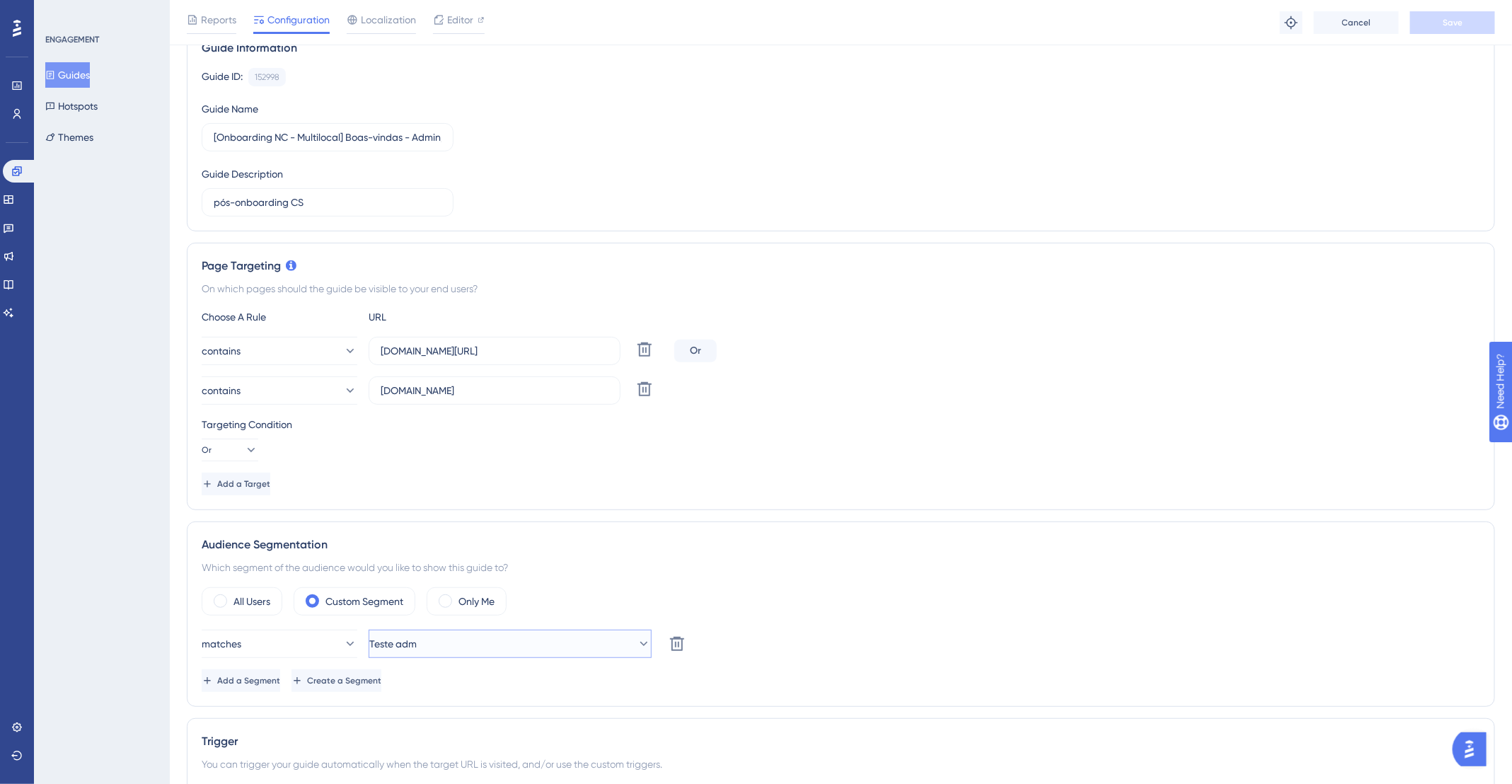
click at [479, 639] on button "Teste adm" at bounding box center [509, 644] width 283 height 29
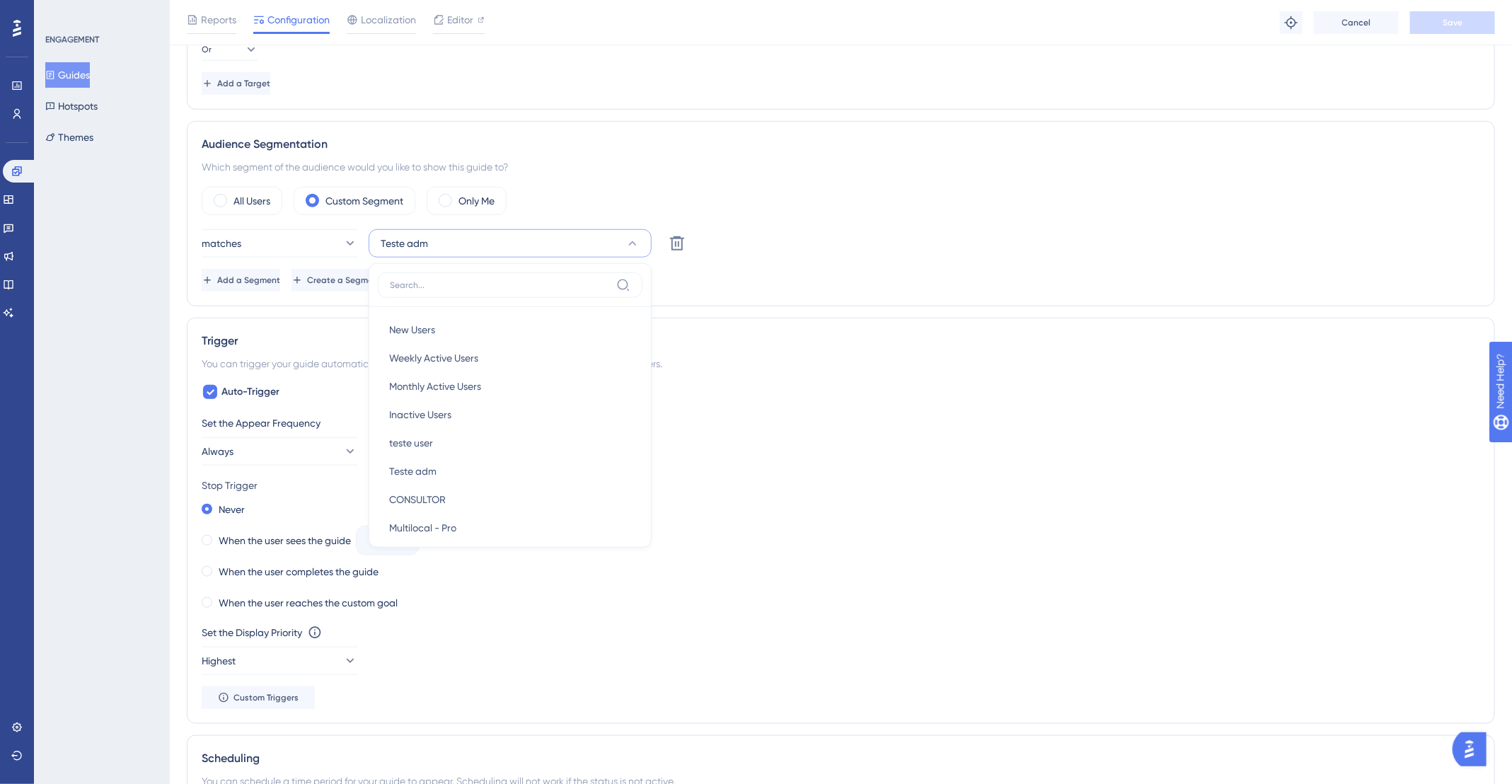
click at [468, 229] on button "Teste adm" at bounding box center [509, 243] width 283 height 29
click at [482, 235] on button "Teste adm" at bounding box center [509, 243] width 283 height 29
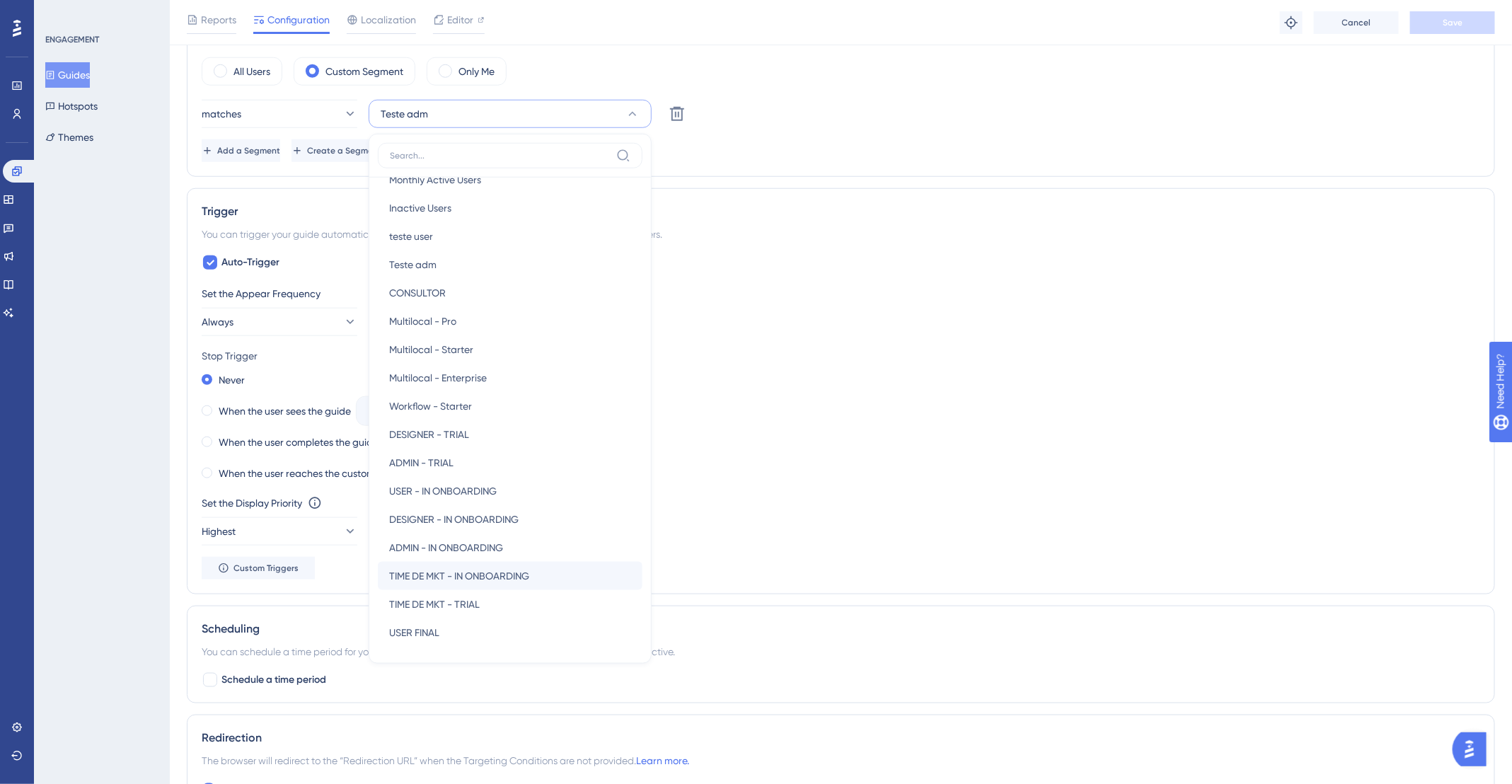
scroll to position [246, 0]
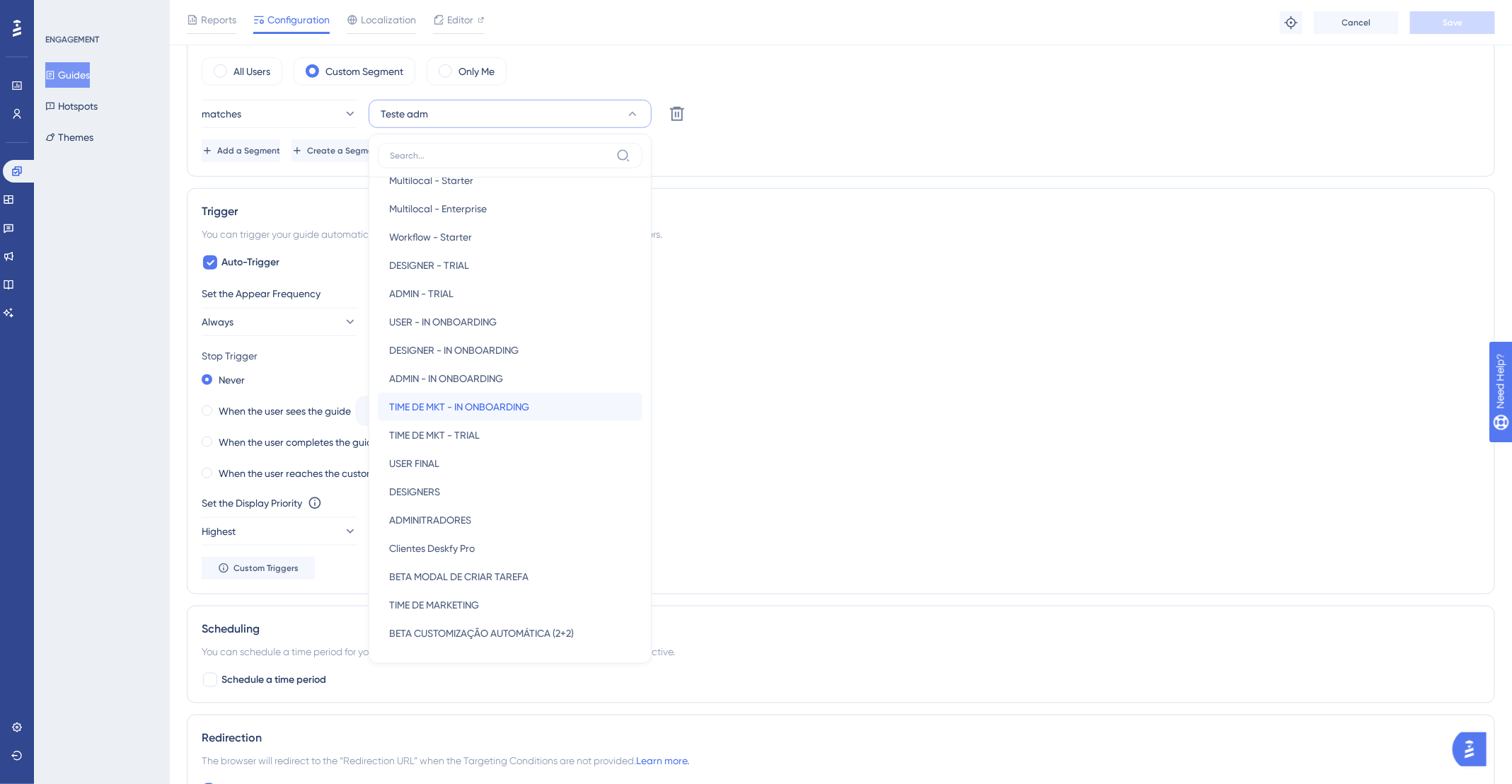
click at [496, 401] on span "TIME DE MKT - IN ONBOARDING" at bounding box center [459, 407] width 140 height 17
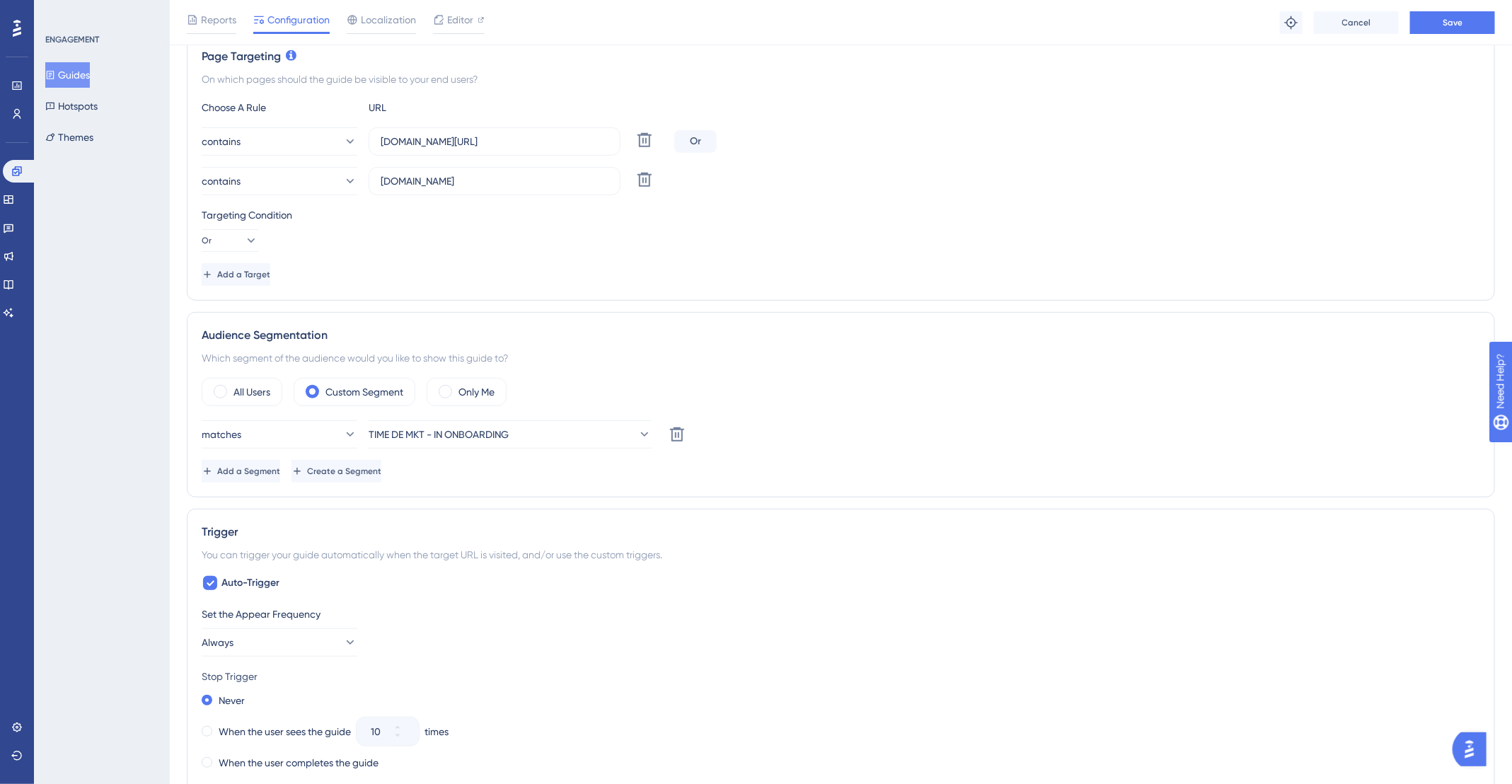
scroll to position [507, 0]
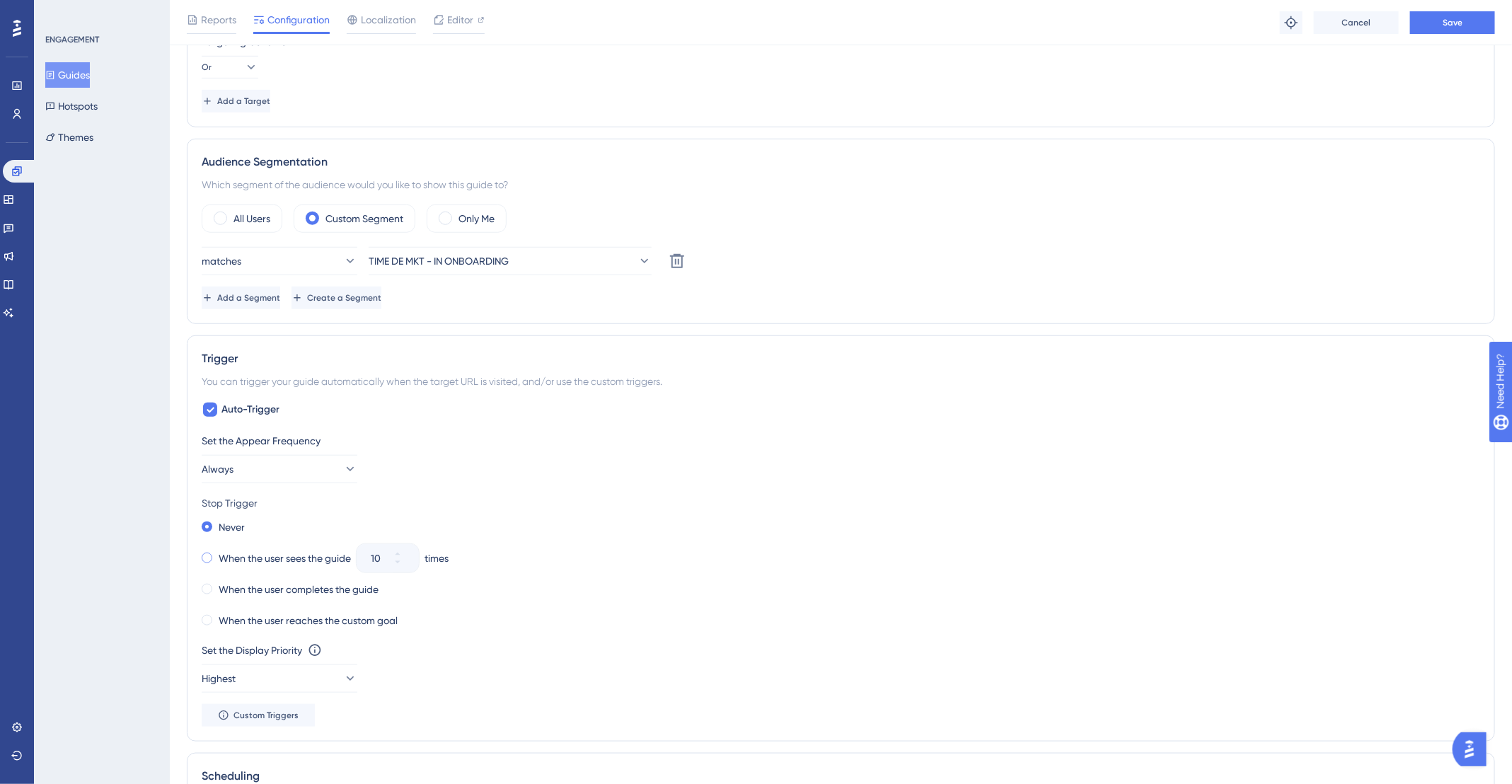
click at [209, 552] on span at bounding box center [208, 558] width 11 height 11
click at [217, 555] on input "radio" at bounding box center [217, 555] width 0 height 0
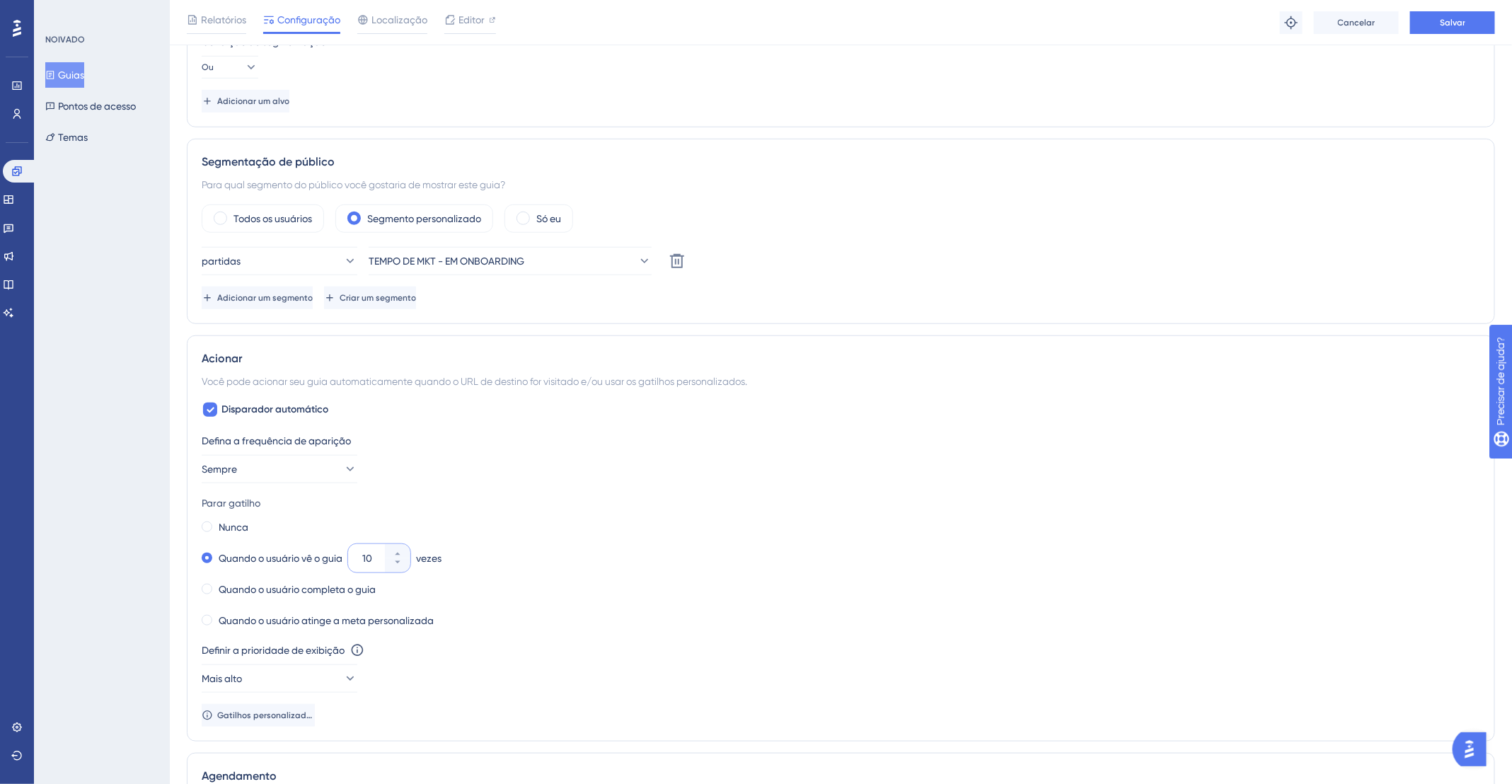
click at [368, 553] on input "10" at bounding box center [372, 558] width 20 height 17
click at [375, 556] on input "10" at bounding box center [372, 558] width 20 height 17
type input "05"
click at [310, 672] on button "Mais alto" at bounding box center [279, 679] width 155 height 29
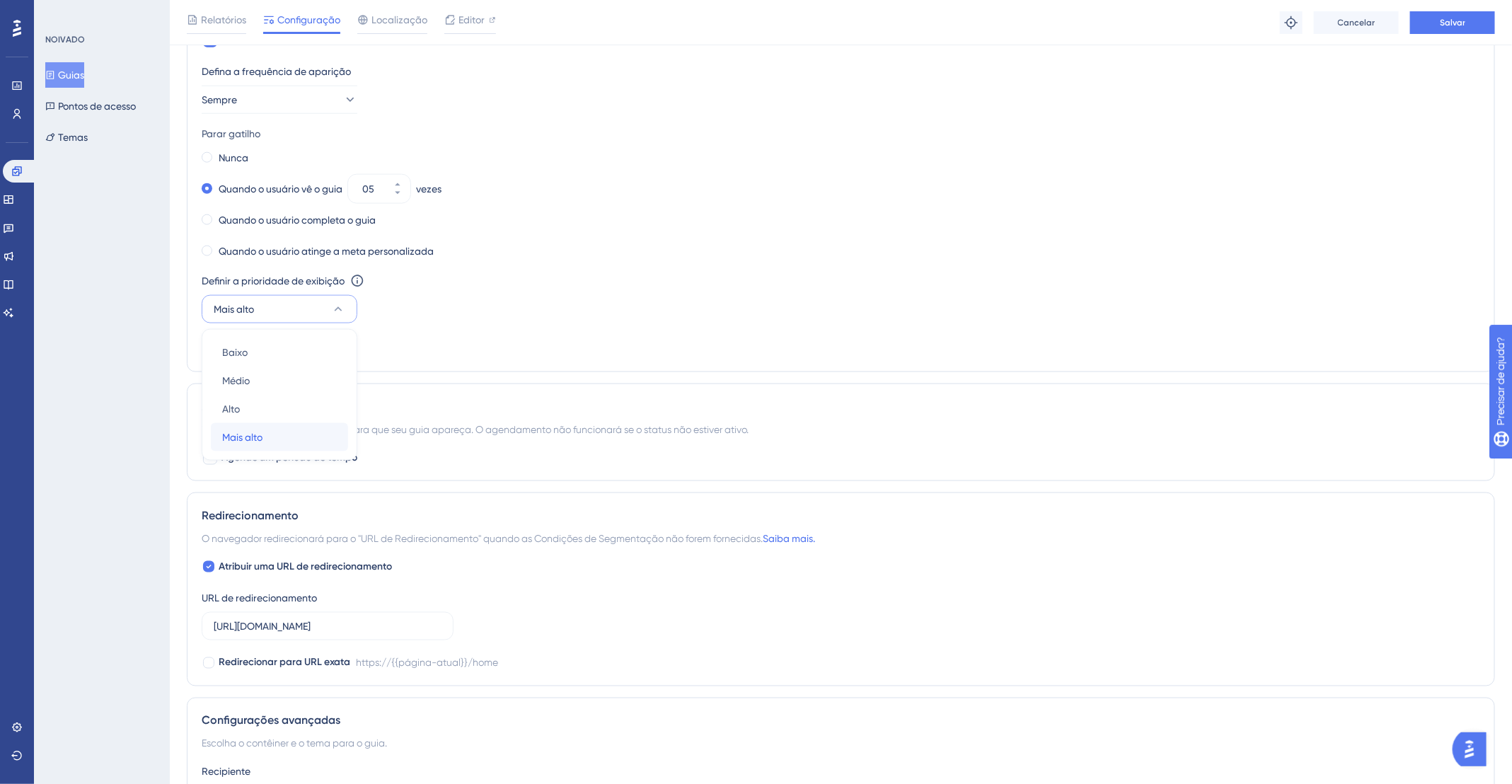
click at [255, 435] on font "Mais alto" at bounding box center [242, 437] width 40 height 12
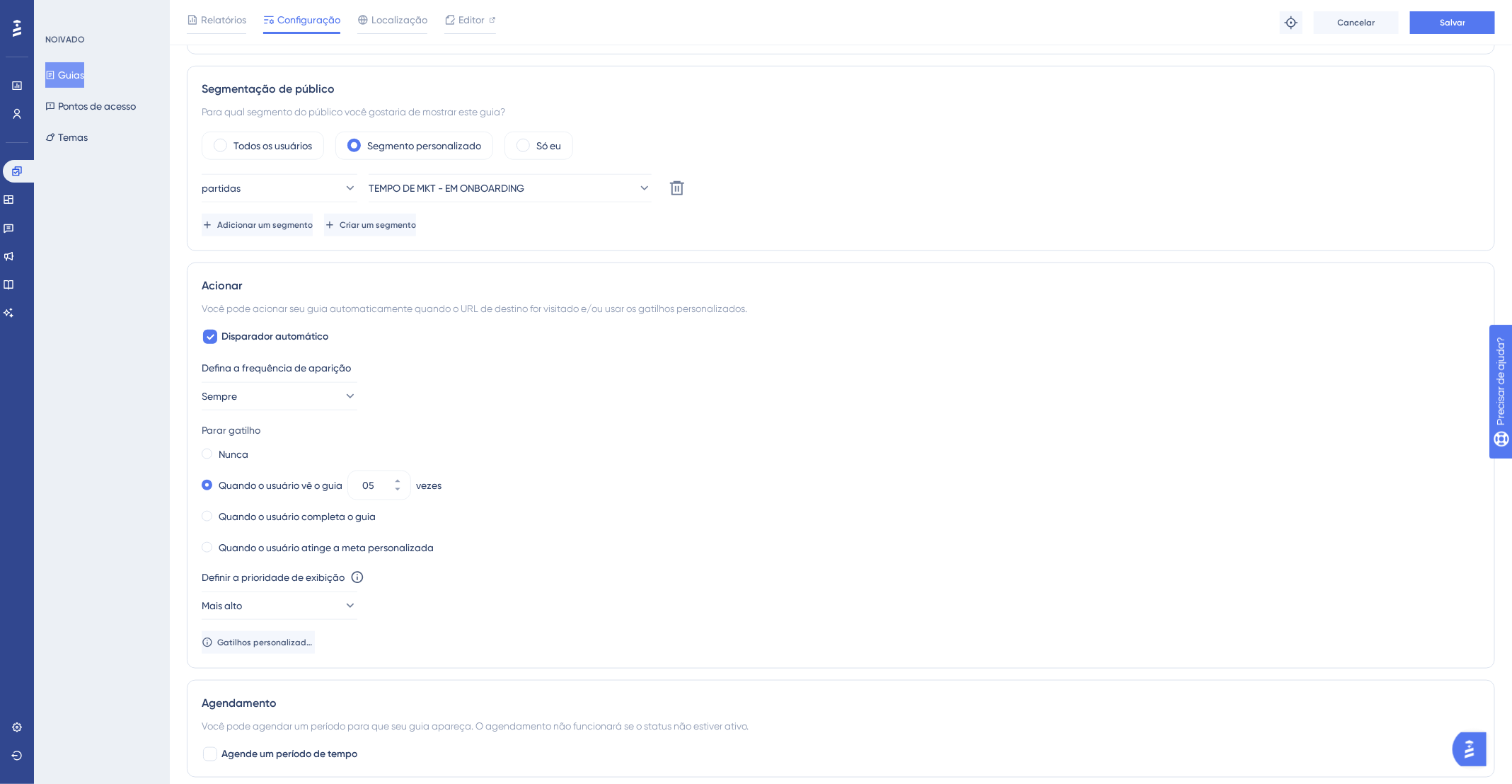
scroll to position [484, 0]
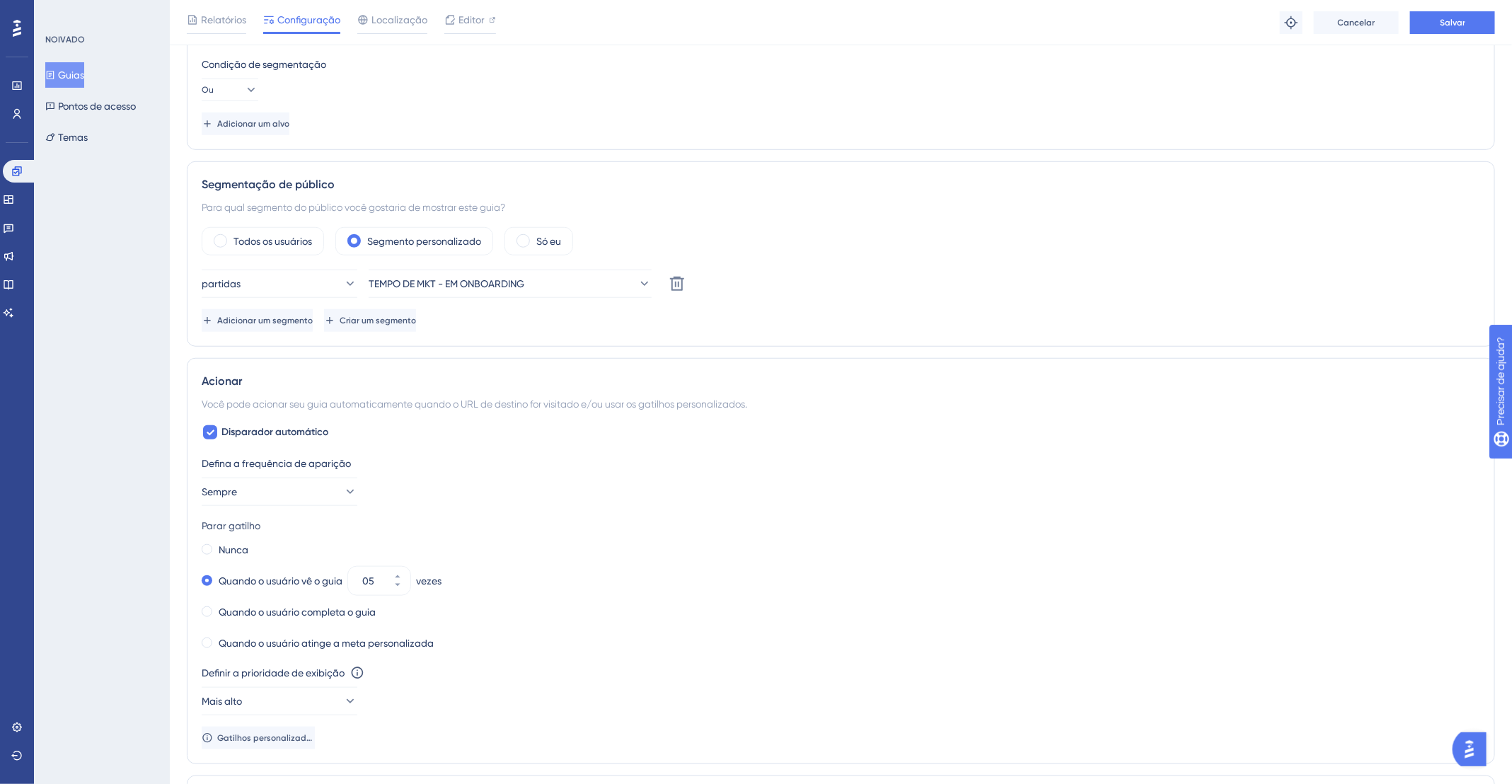
click at [709, 540] on div "Nunca" at bounding box center [841, 550] width 1278 height 20
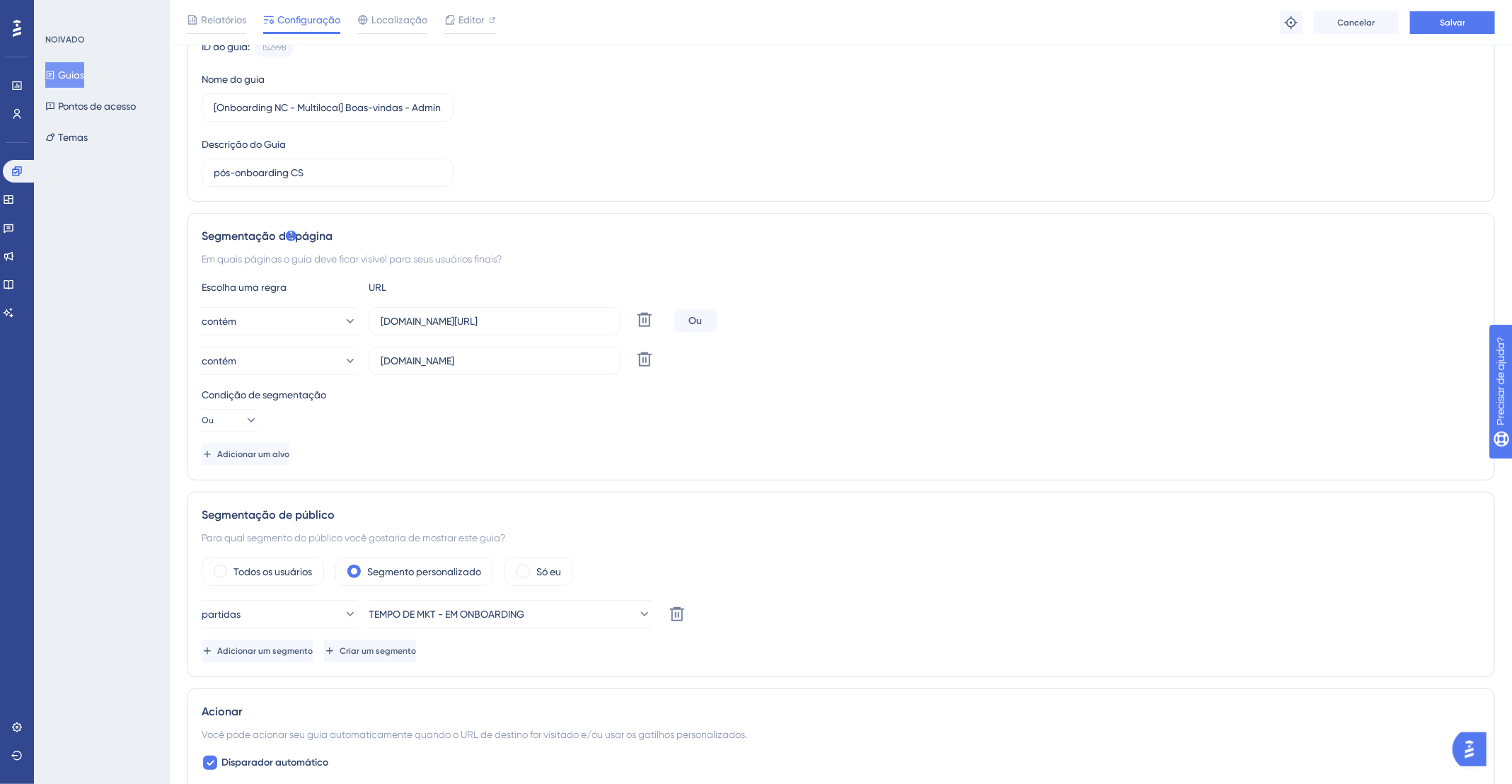
scroll to position [0, 0]
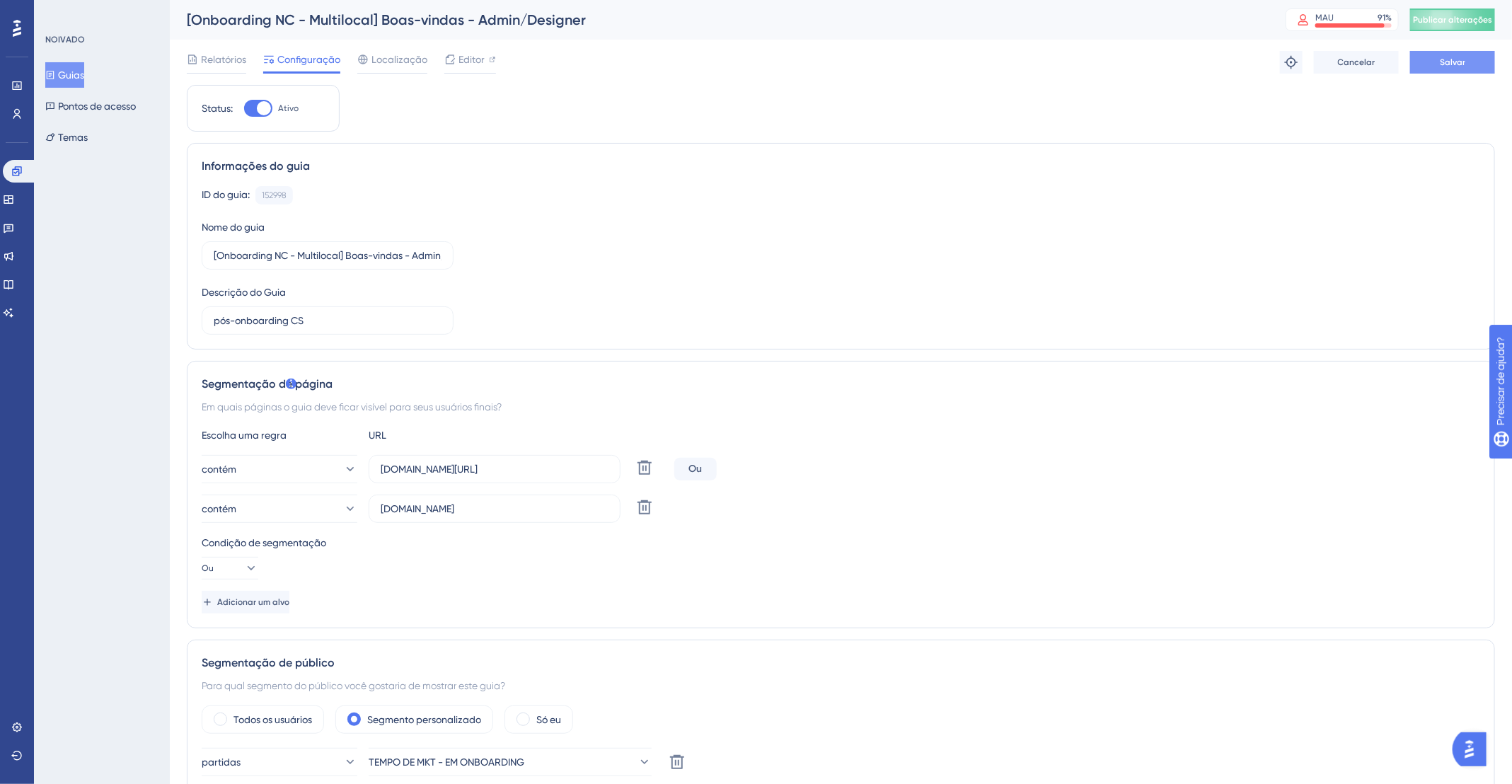
click at [1436, 59] on button "Salvar" at bounding box center [1453, 62] width 85 height 22
click at [1462, 25] on button "Publicar alterações" at bounding box center [1453, 19] width 85 height 22
